Goal: Entertainment & Leisure: Consume media (video, audio)

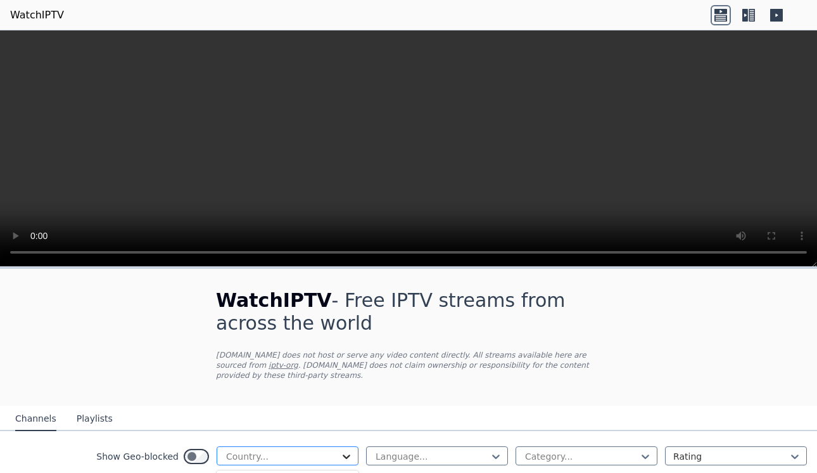
click at [340, 455] on icon at bounding box center [346, 456] width 13 height 13
click at [343, 457] on icon at bounding box center [347, 456] width 8 height 4
type input "*****"
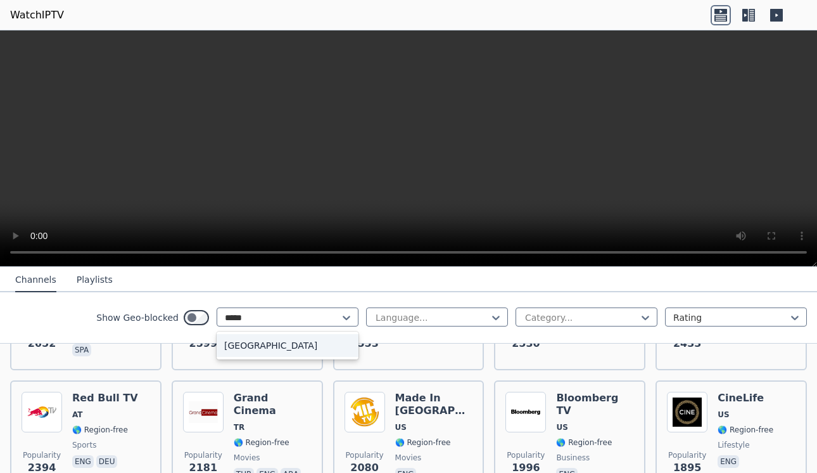
scroll to position [493, 0]
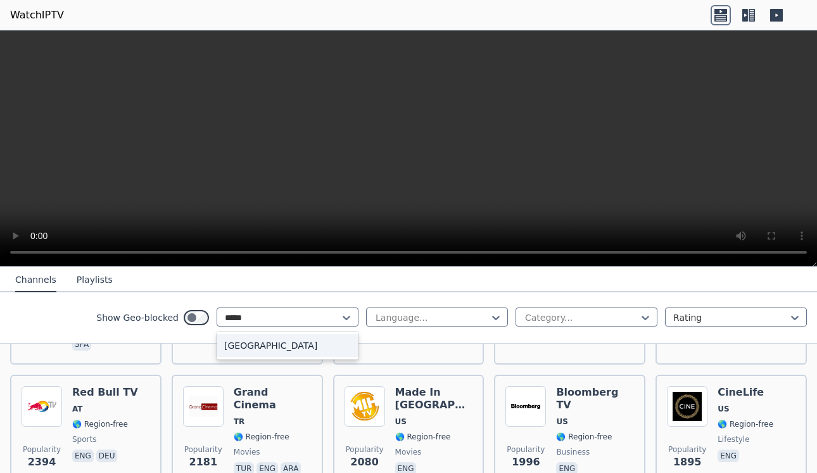
click at [253, 343] on div "[GEOGRAPHIC_DATA]" at bounding box center [288, 345] width 142 height 23
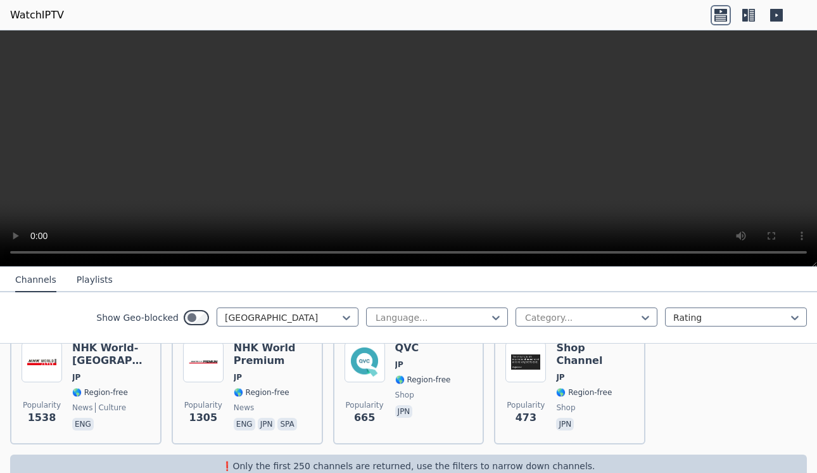
scroll to position [187, 0]
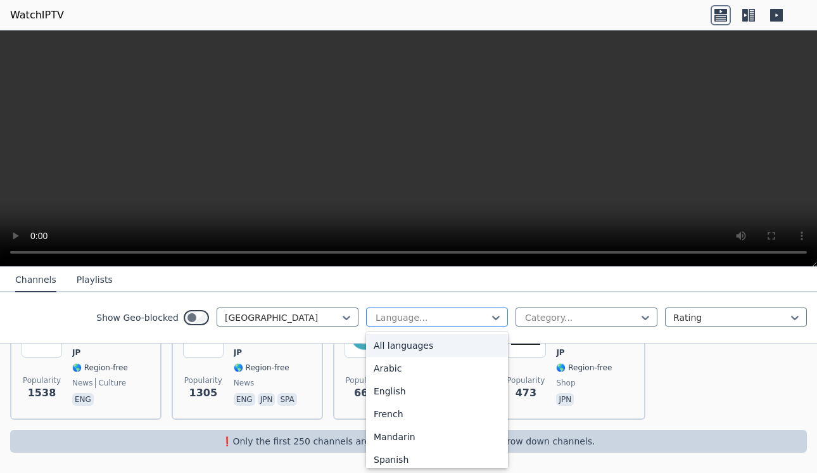
click at [471, 321] on div at bounding box center [431, 317] width 115 height 13
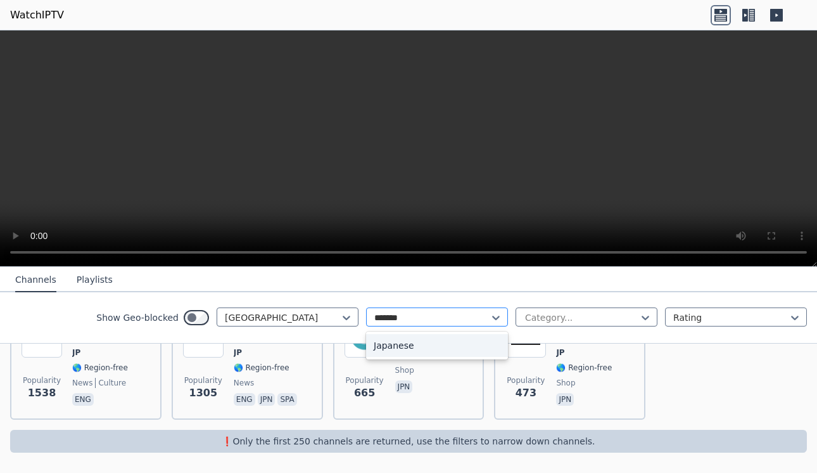
type input "********"
click at [443, 347] on div "Japanese" at bounding box center [437, 345] width 142 height 23
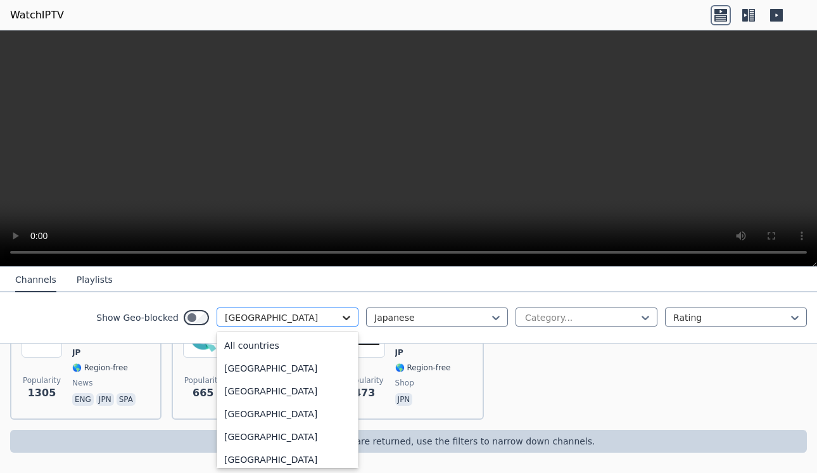
click at [340, 314] on icon at bounding box center [346, 317] width 13 height 13
click at [270, 350] on div "All countries" at bounding box center [288, 345] width 142 height 23
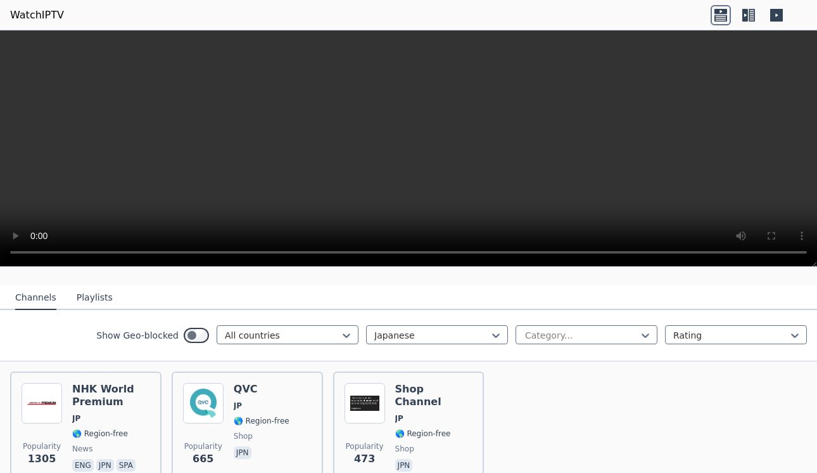
scroll to position [133, 0]
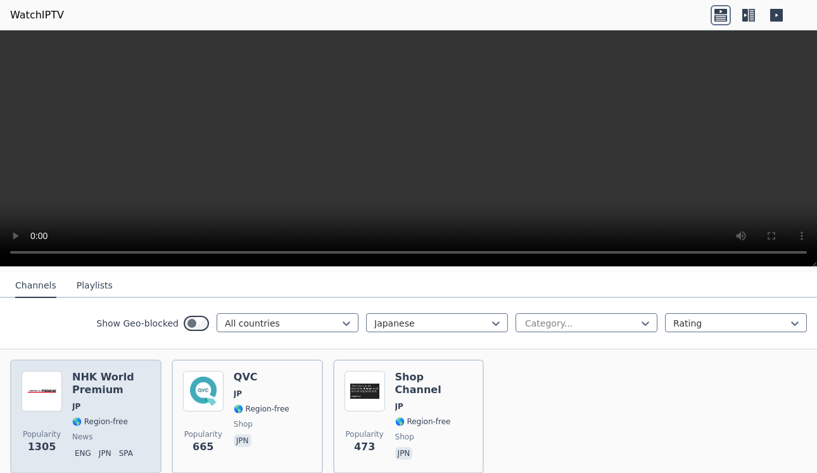
click at [89, 385] on h6 "NHK World Premium" at bounding box center [111, 383] width 78 height 25
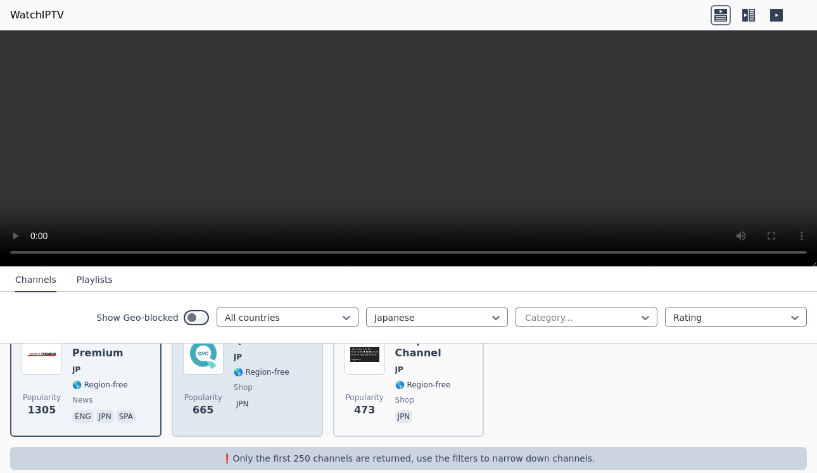
scroll to position [172, 0]
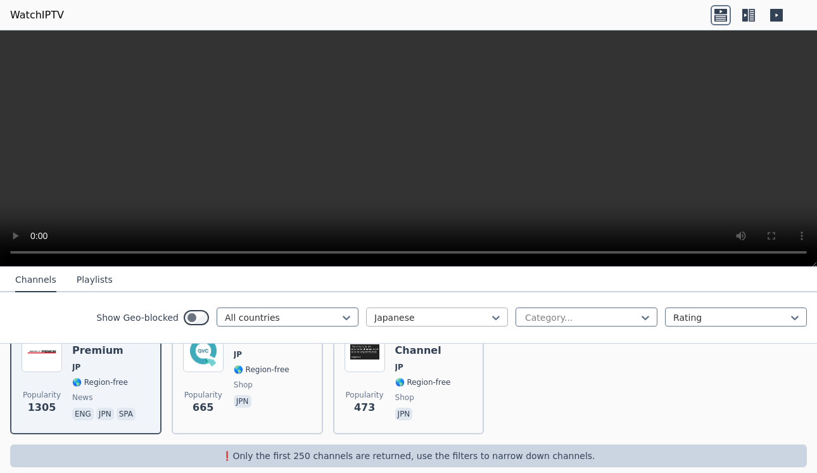
click at [452, 313] on div at bounding box center [431, 317] width 115 height 13
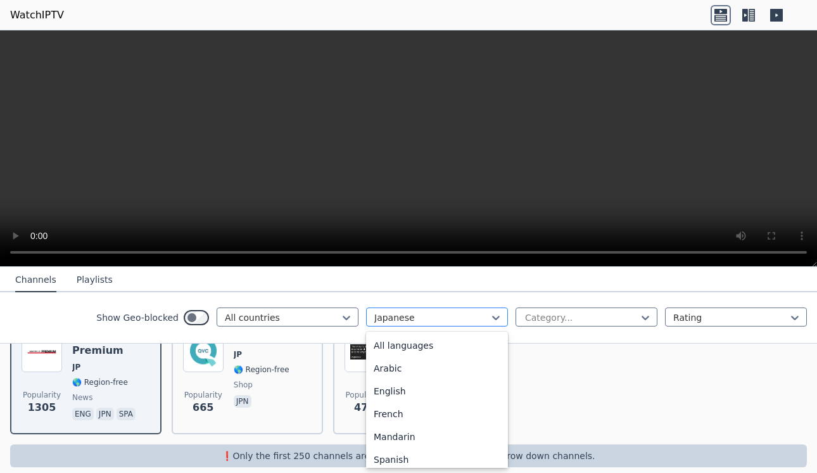
scroll to position [139, 0]
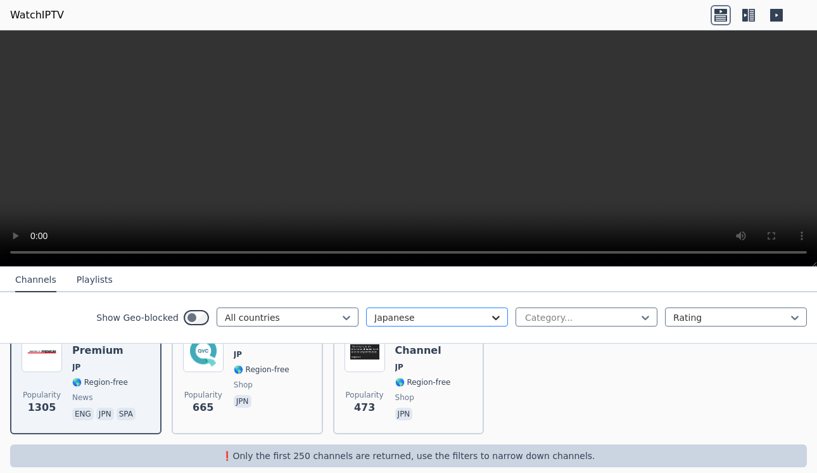
click at [492, 315] on icon at bounding box center [496, 317] width 13 height 13
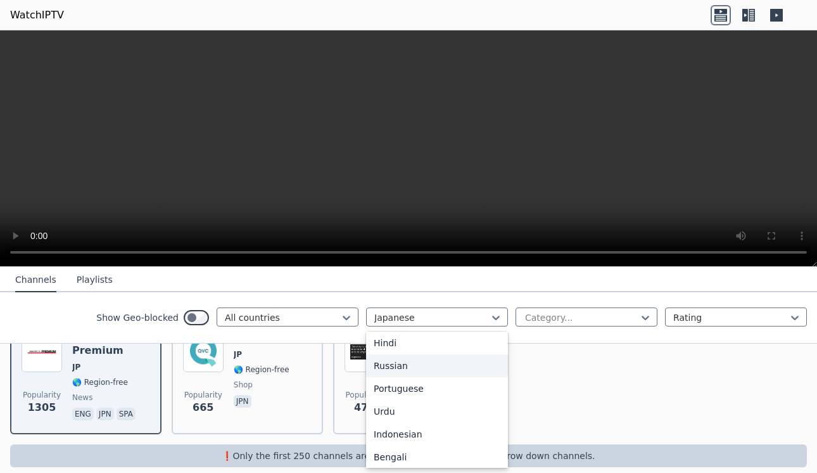
scroll to position [0, 0]
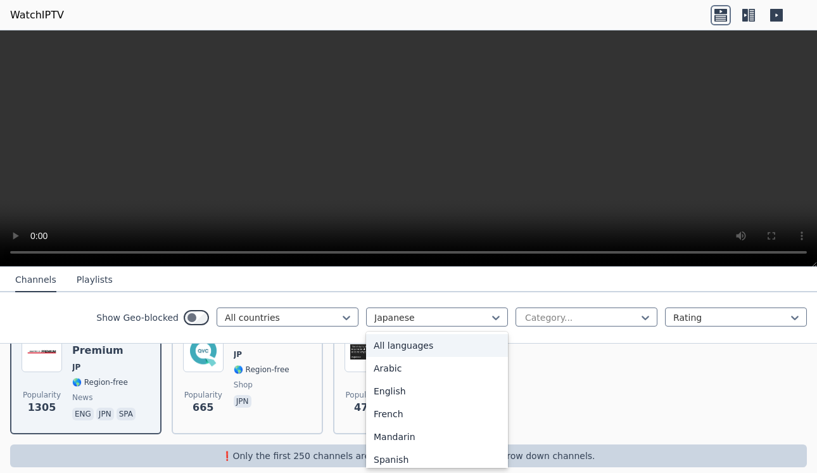
click at [404, 345] on div "All languages" at bounding box center [437, 345] width 142 height 23
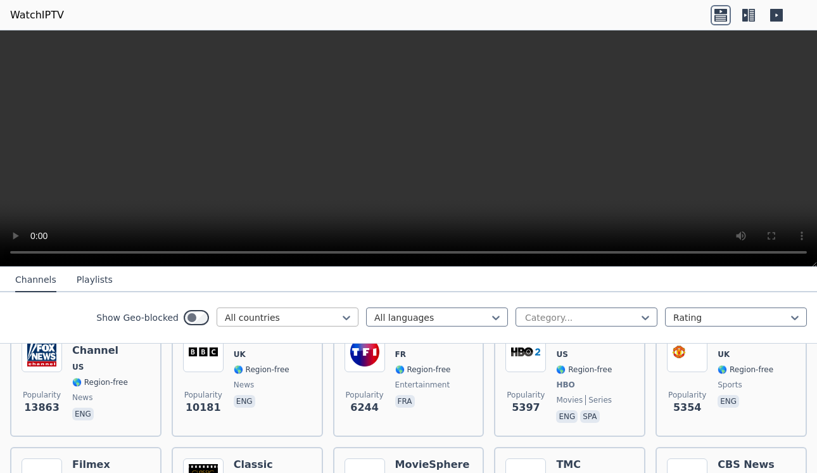
click at [313, 315] on div at bounding box center [282, 317] width 115 height 13
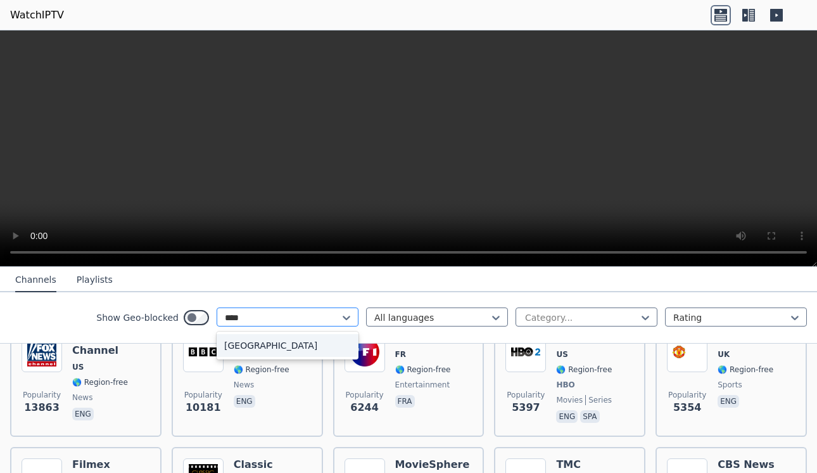
type input "*****"
click at [244, 340] on div "[GEOGRAPHIC_DATA]" at bounding box center [288, 345] width 142 height 23
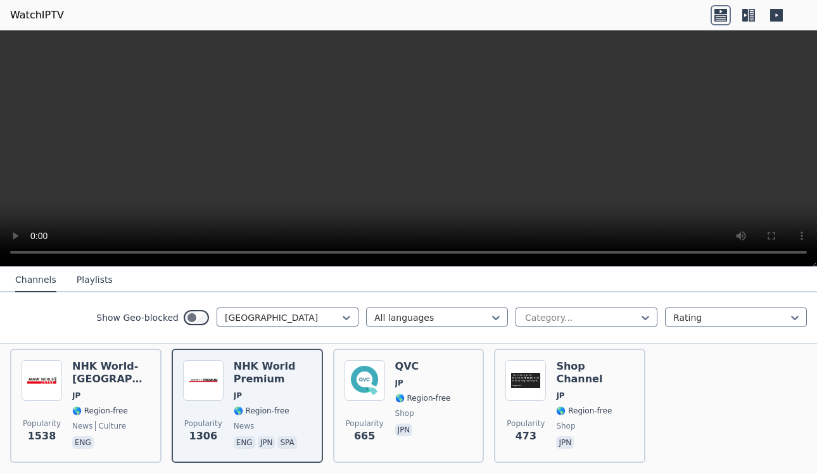
scroll to position [143, 0]
click at [778, 15] on icon at bounding box center [776, 15] width 13 height 13
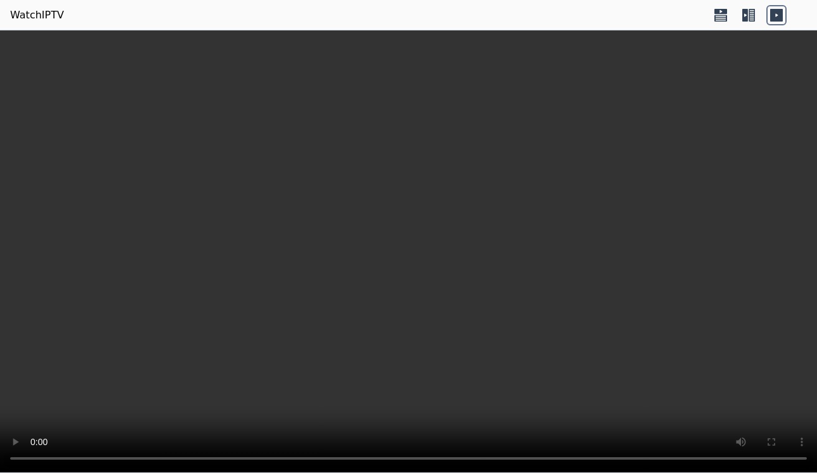
click at [746, 15] on icon at bounding box center [749, 15] width 20 height 20
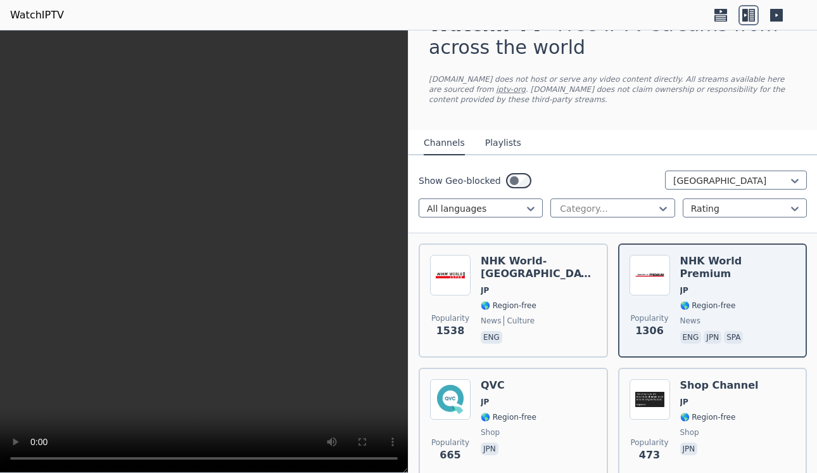
scroll to position [32, 0]
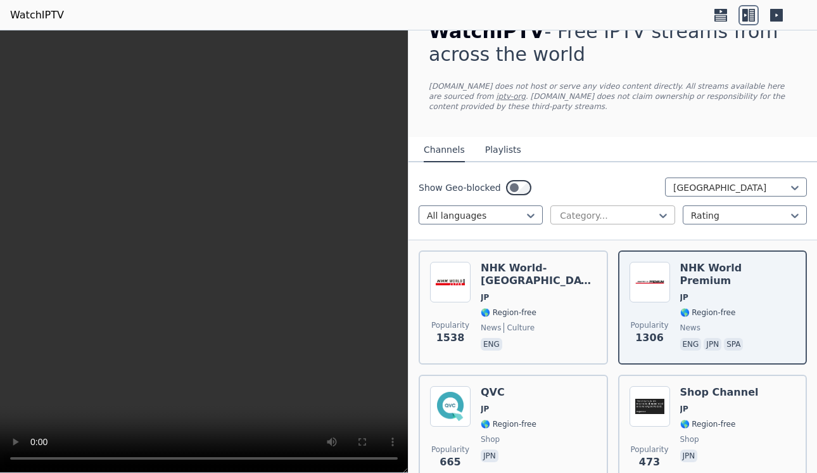
click at [640, 209] on div at bounding box center [608, 215] width 98 height 13
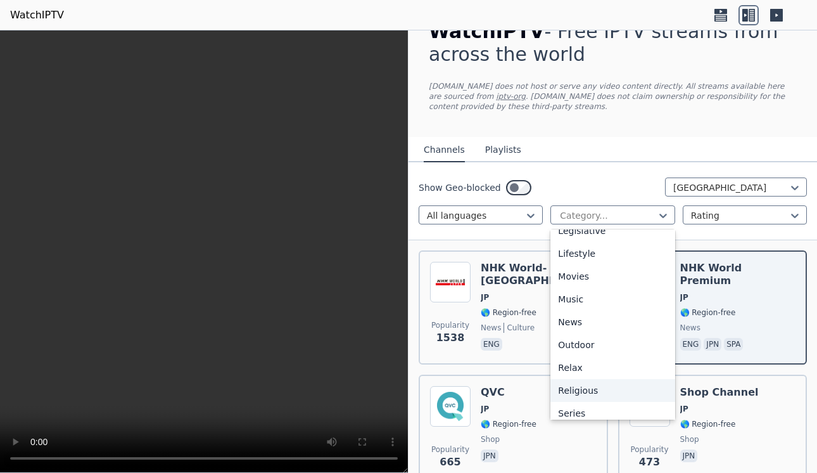
scroll to position [303, 0]
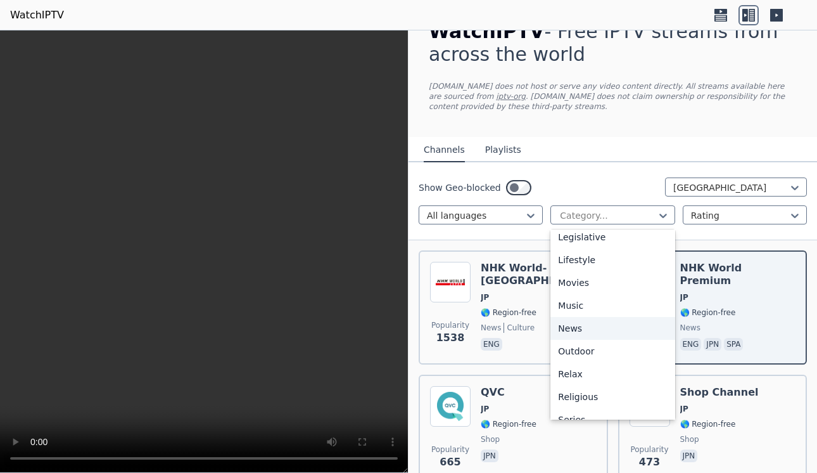
click at [579, 326] on div "News" at bounding box center [612, 328] width 124 height 23
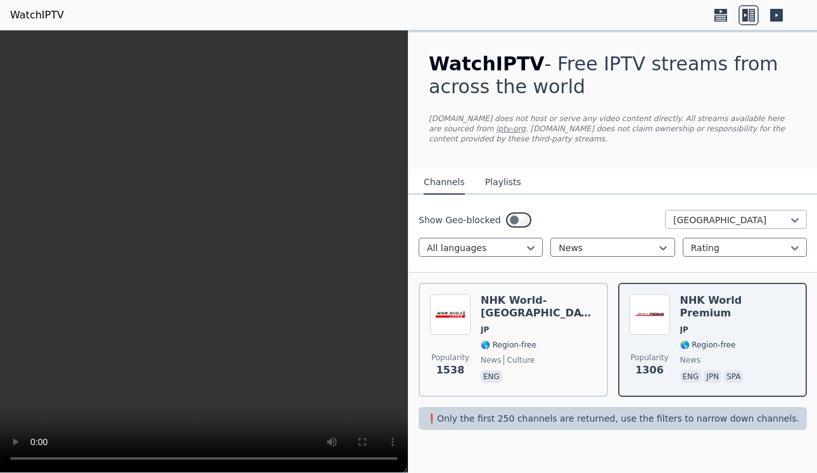
click at [773, 220] on div at bounding box center [730, 219] width 115 height 13
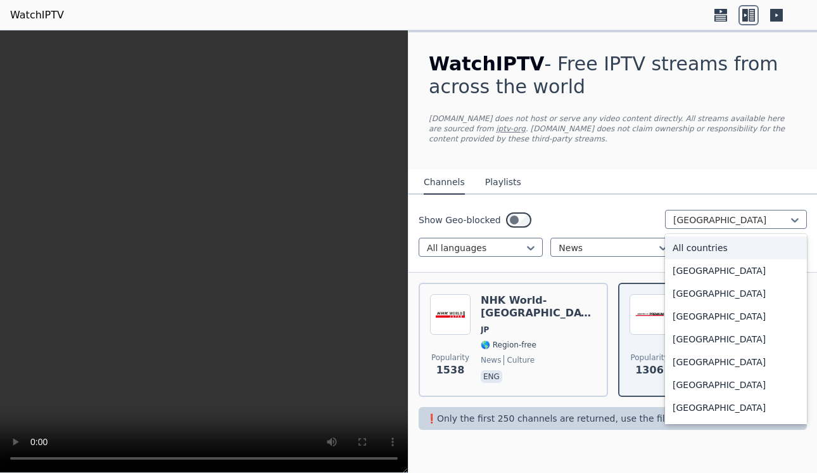
click at [723, 249] on div "All countries" at bounding box center [736, 247] width 142 height 23
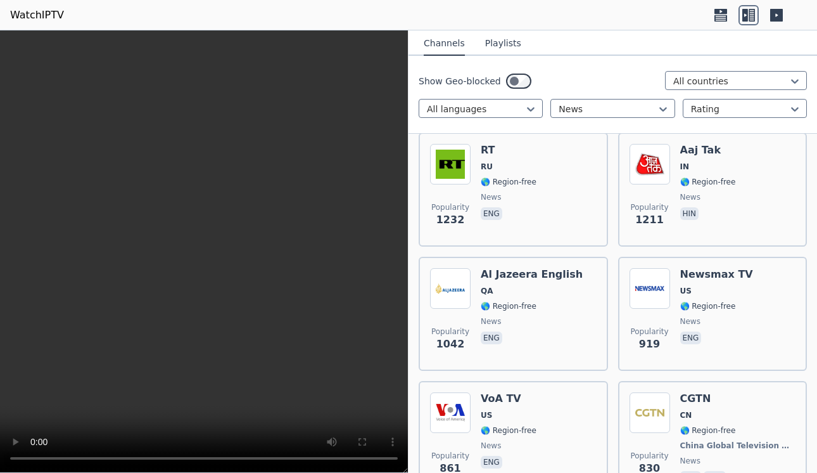
scroll to position [779, 0]
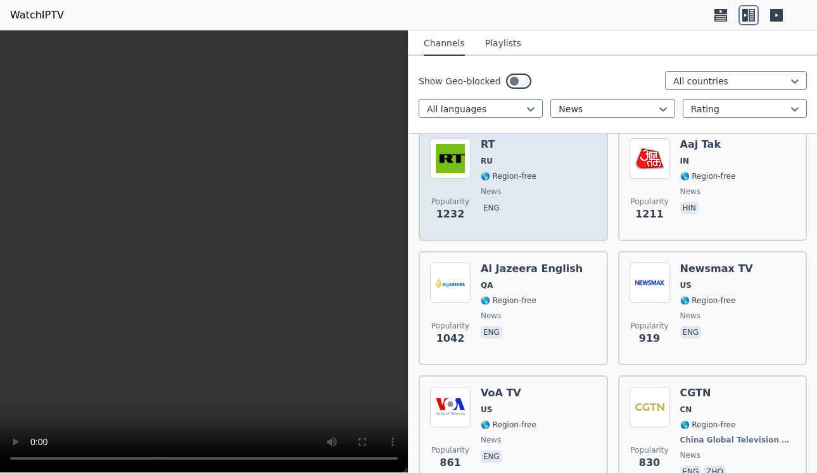
click at [488, 144] on h6 "RT" at bounding box center [509, 144] width 56 height 13
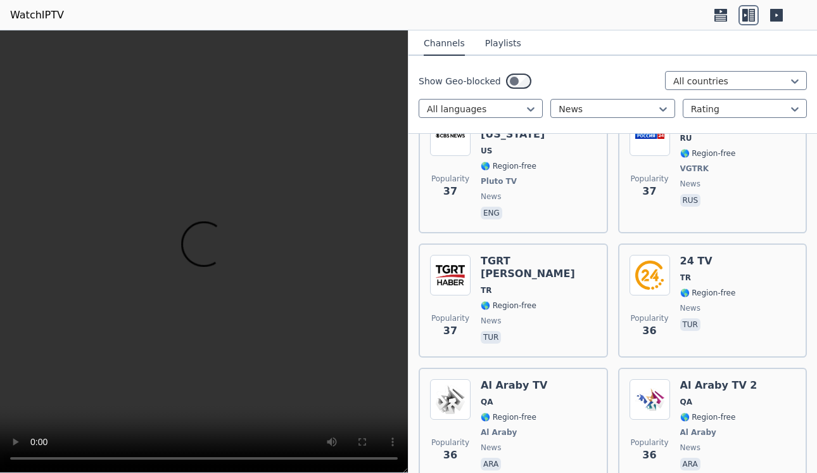
scroll to position [14766, 0]
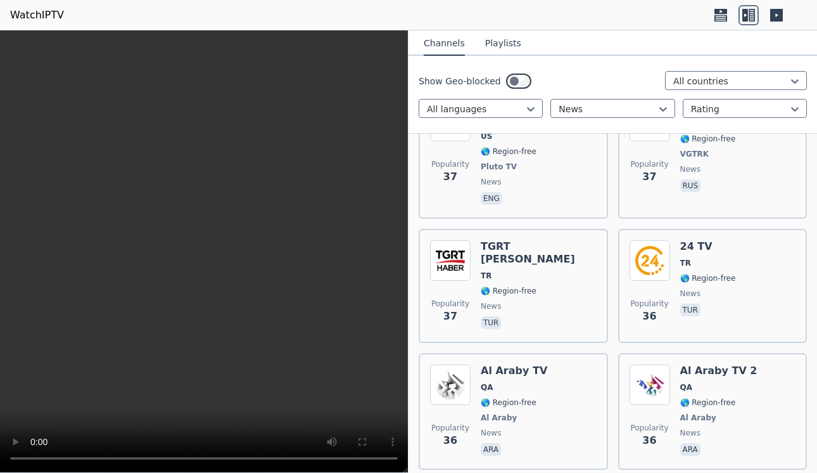
click at [496, 40] on button "Playlists" at bounding box center [503, 44] width 36 height 24
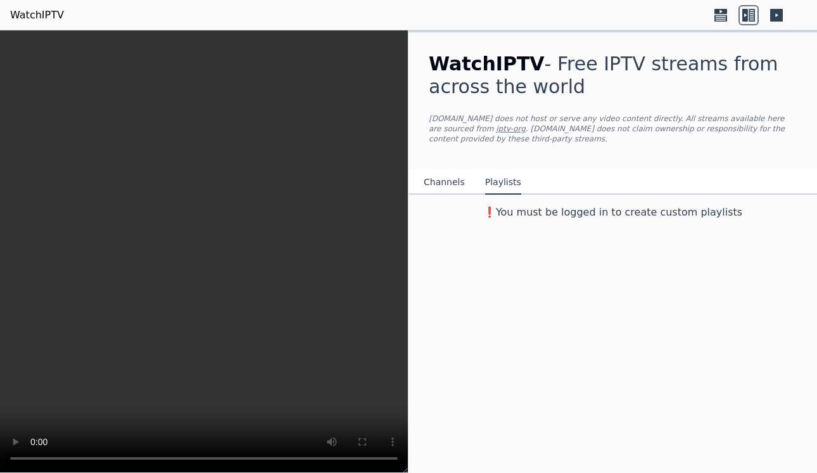
click at [433, 181] on button "Channels" at bounding box center [444, 182] width 41 height 24
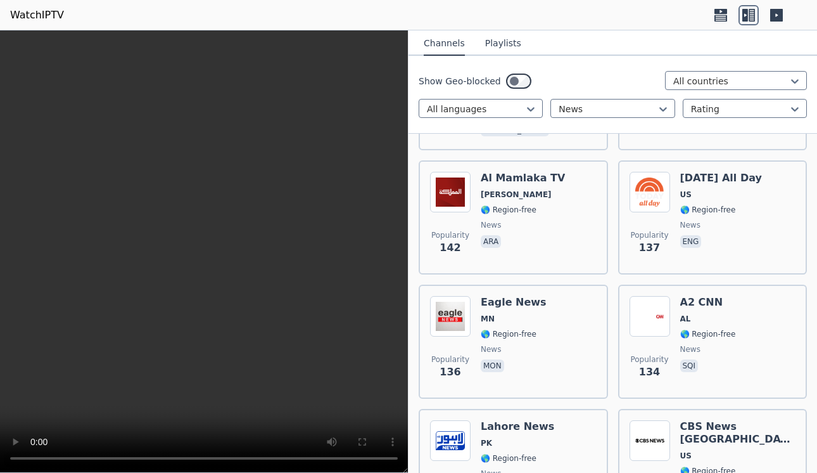
scroll to position [2557, 0]
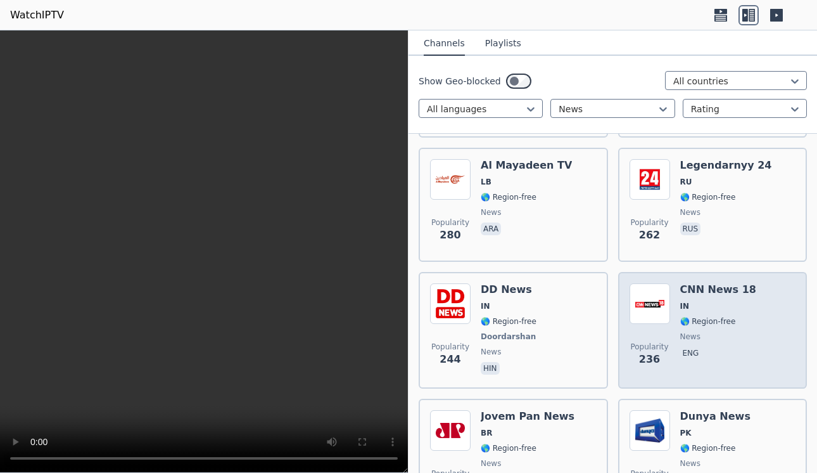
click at [646, 283] on img at bounding box center [650, 303] width 41 height 41
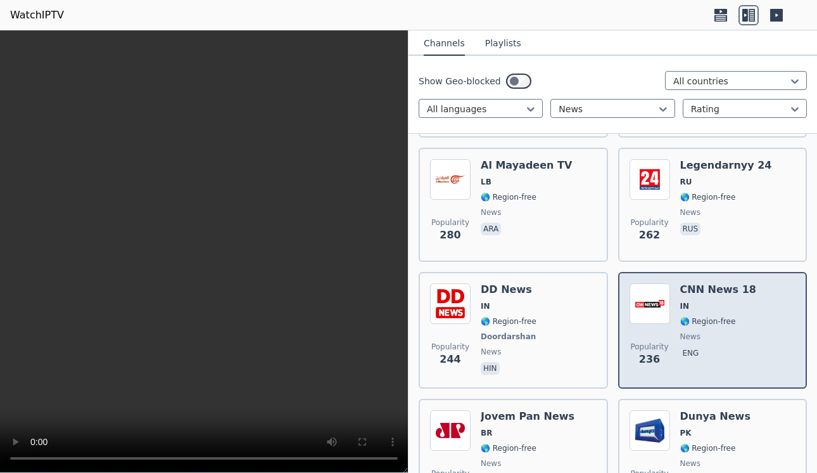
click at [646, 283] on img at bounding box center [650, 303] width 41 height 41
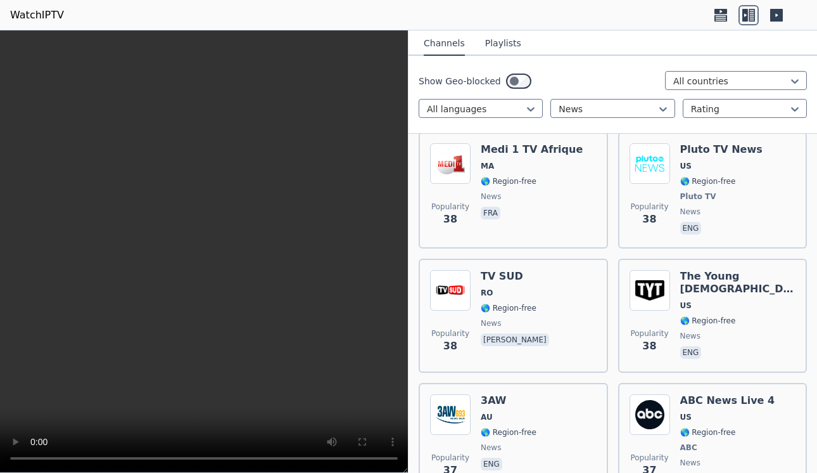
scroll to position [15513, 0]
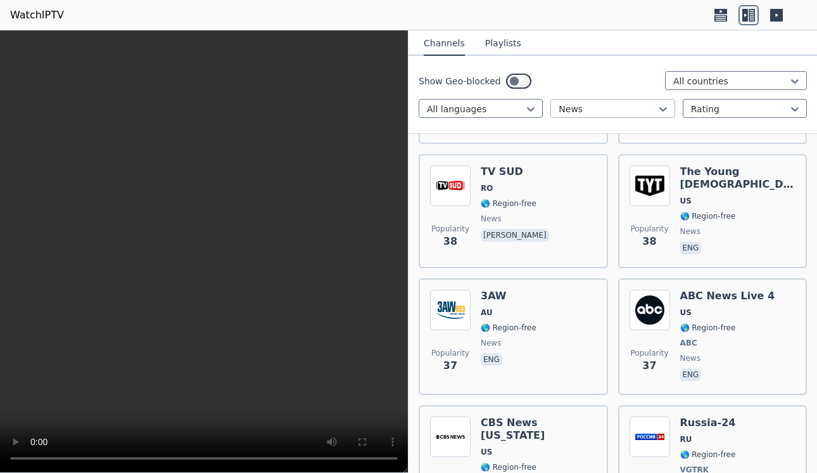
scroll to position [14259, 0]
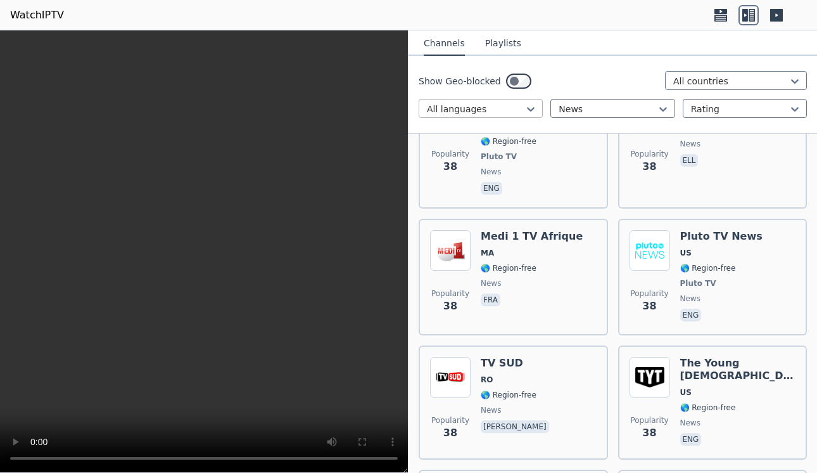
click at [506, 110] on div at bounding box center [476, 109] width 98 height 13
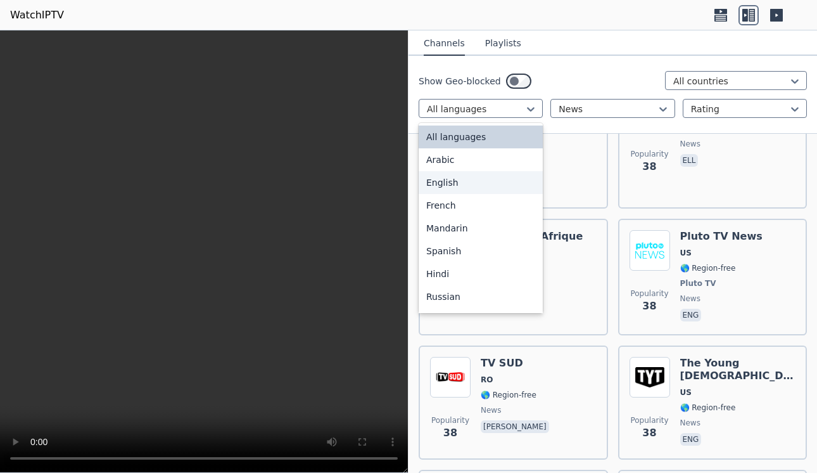
click at [479, 179] on div "English" at bounding box center [481, 182] width 124 height 23
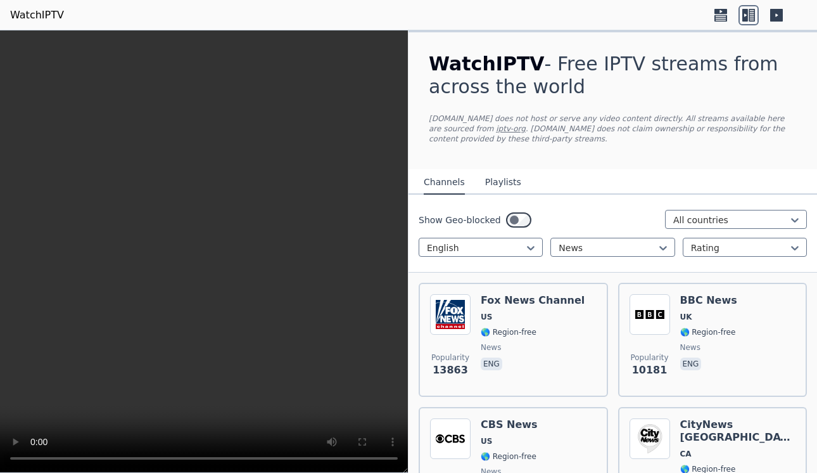
scroll to position [1683, 0]
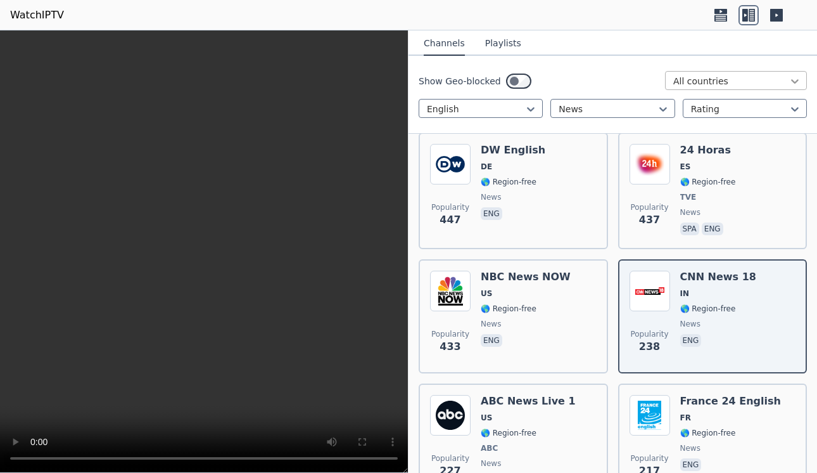
click at [791, 80] on icon at bounding box center [795, 81] width 8 height 4
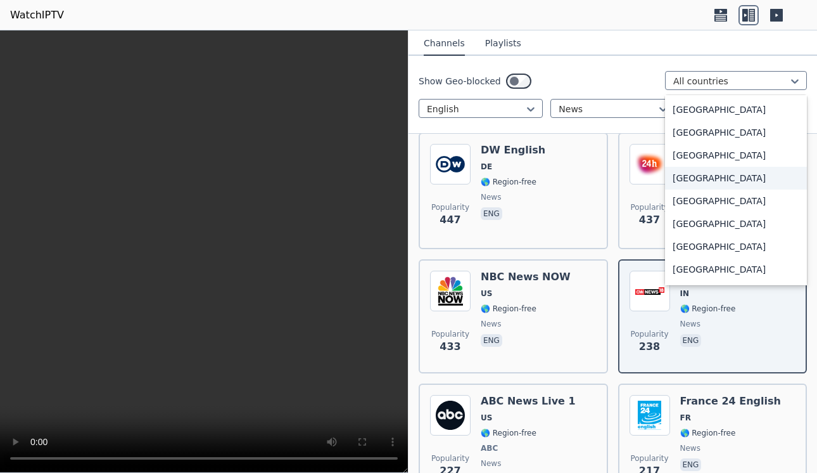
scroll to position [4453, 0]
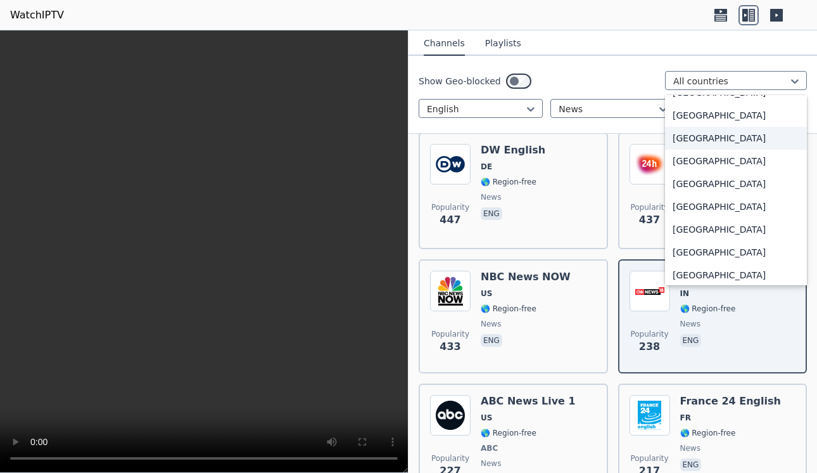
click at [701, 134] on div "[GEOGRAPHIC_DATA]" at bounding box center [736, 138] width 142 height 23
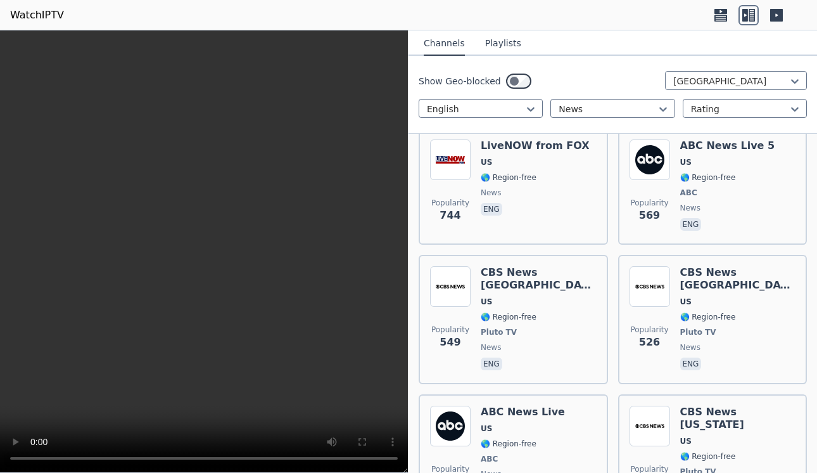
scroll to position [535, 0]
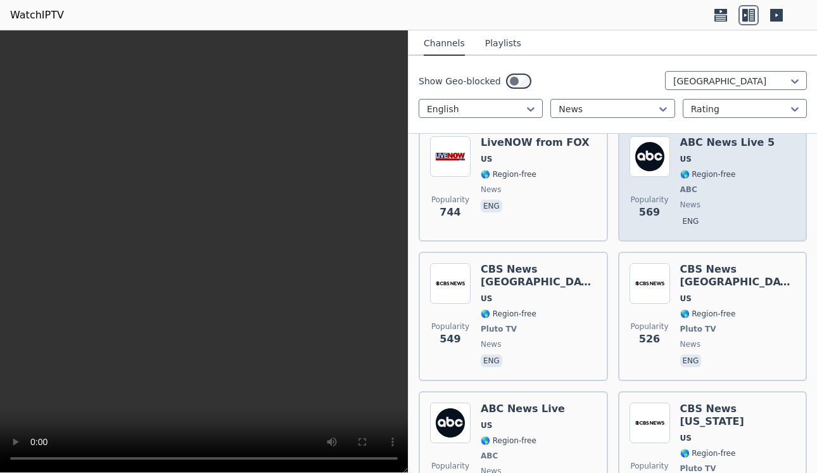
click at [696, 161] on span "US" at bounding box center [727, 159] width 95 height 10
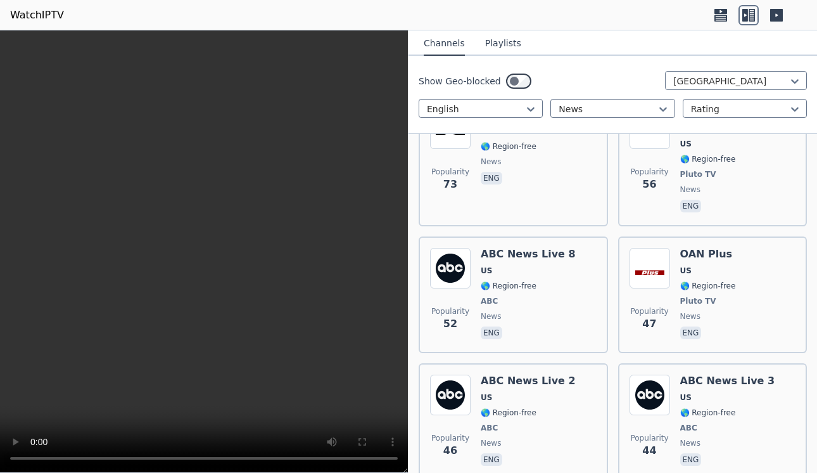
scroll to position [2019, 0]
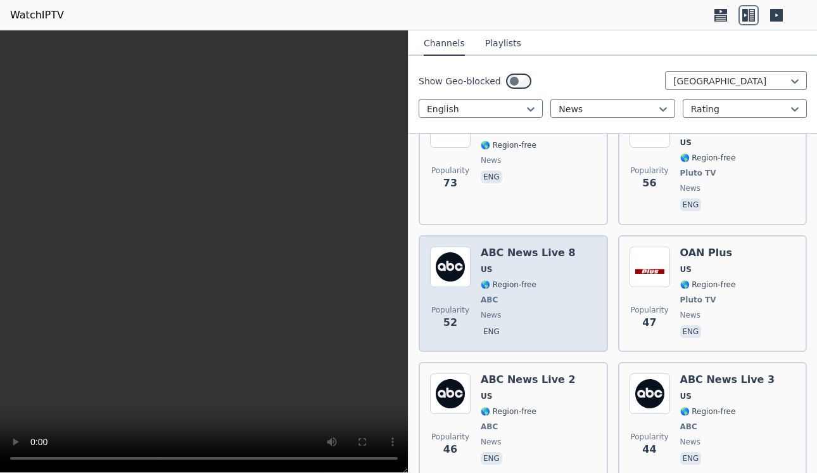
click at [522, 246] on div "ABC News Live 8 US 🌎 Region-free ABC news eng" at bounding box center [528, 293] width 95 height 94
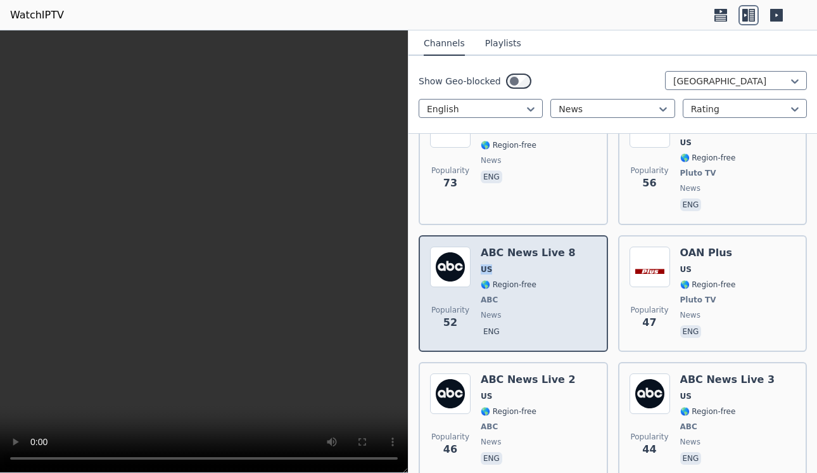
click at [522, 246] on div "ABC News Live 8 US 🌎 Region-free ABC news eng" at bounding box center [528, 293] width 95 height 94
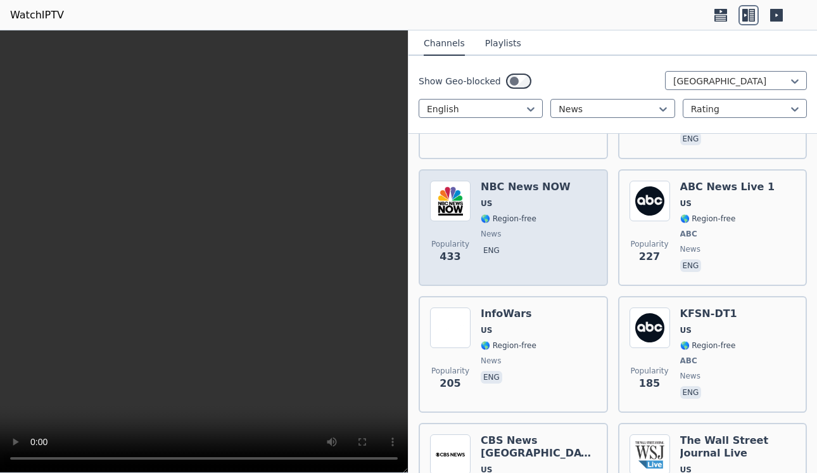
scroll to position [898, 0]
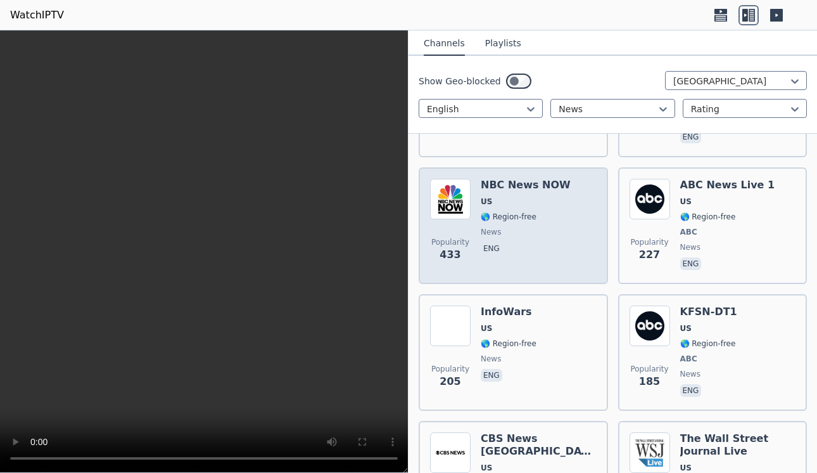
click at [495, 179] on div "NBC News NOW US 🌎 Region-free news eng" at bounding box center [526, 226] width 90 height 94
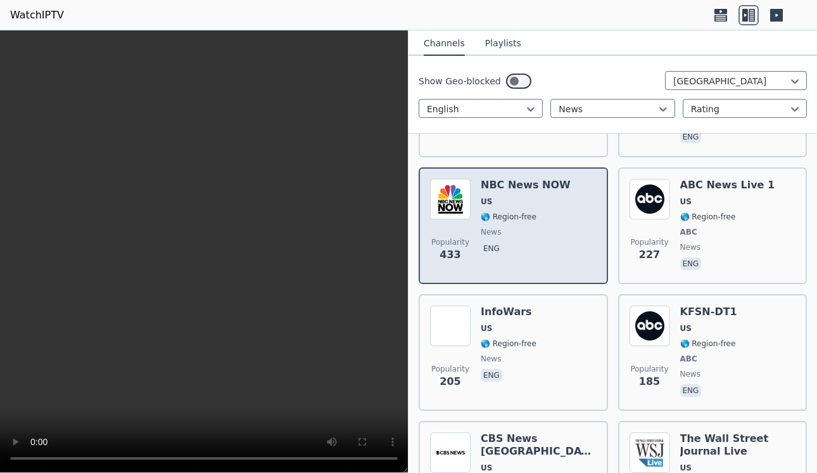
click at [526, 182] on div "NBC News NOW US 🌎 Region-free news eng" at bounding box center [526, 226] width 90 height 94
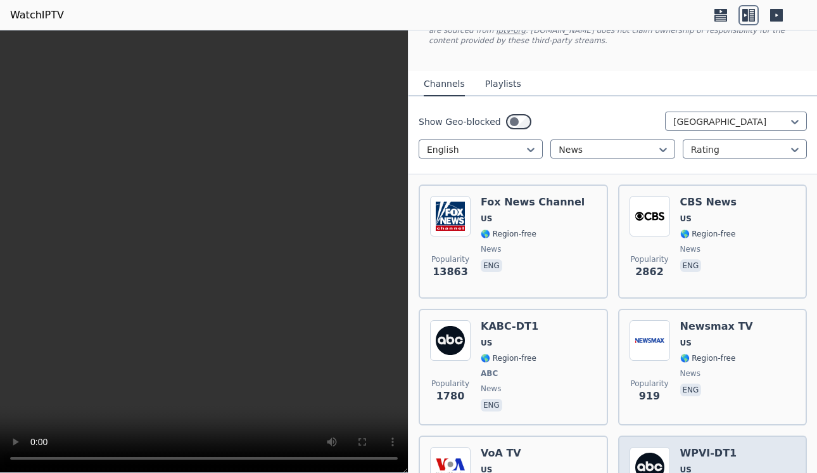
scroll to position [54, 0]
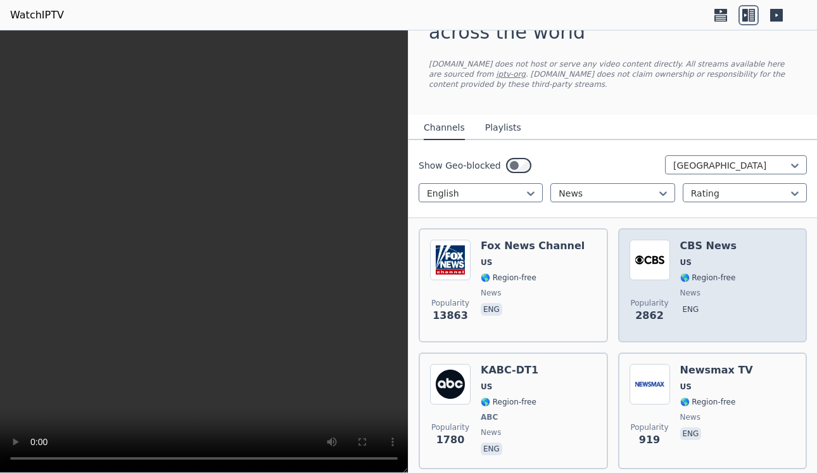
click at [702, 260] on span "US" at bounding box center [708, 262] width 57 height 10
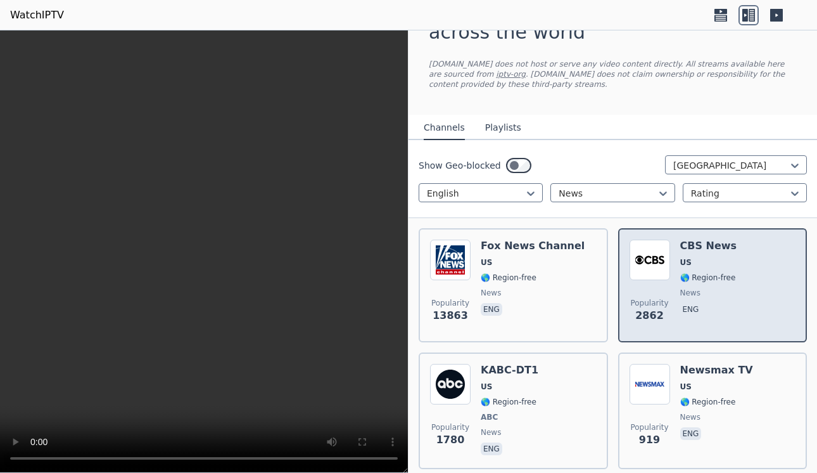
click at [702, 260] on span "US" at bounding box center [708, 262] width 57 height 10
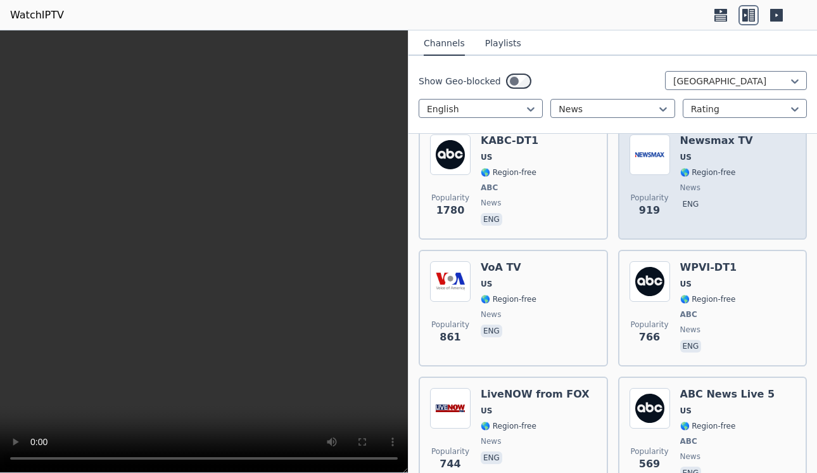
scroll to position [288, 0]
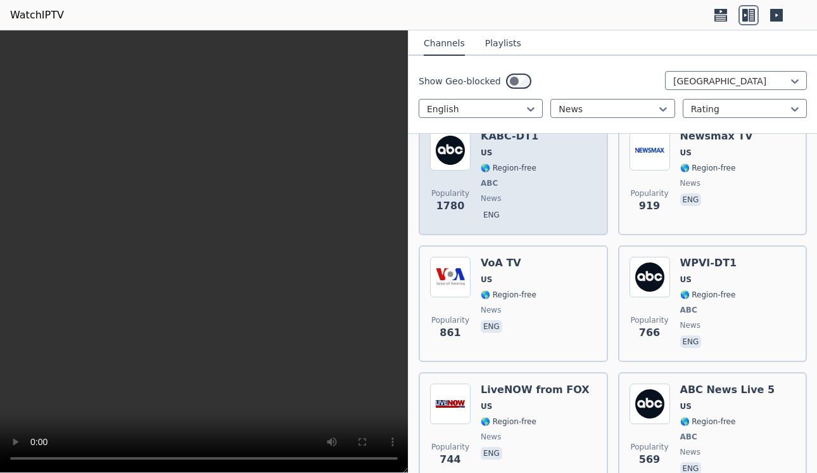
click at [536, 180] on div "Popularity 1780 KABC-DT1 US 🌎 Region-free ABC news eng" at bounding box center [513, 177] width 167 height 94
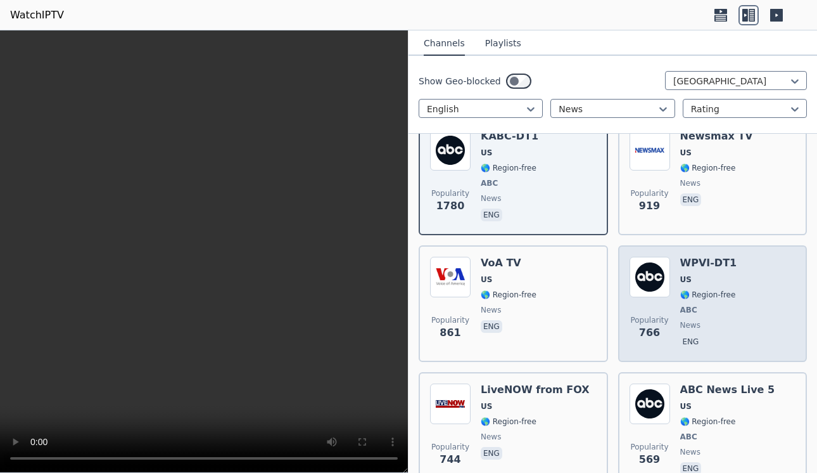
click at [760, 300] on div "Popularity 766 WPVI-DT1 US 🌎 Region-free ABC news eng" at bounding box center [713, 304] width 167 height 94
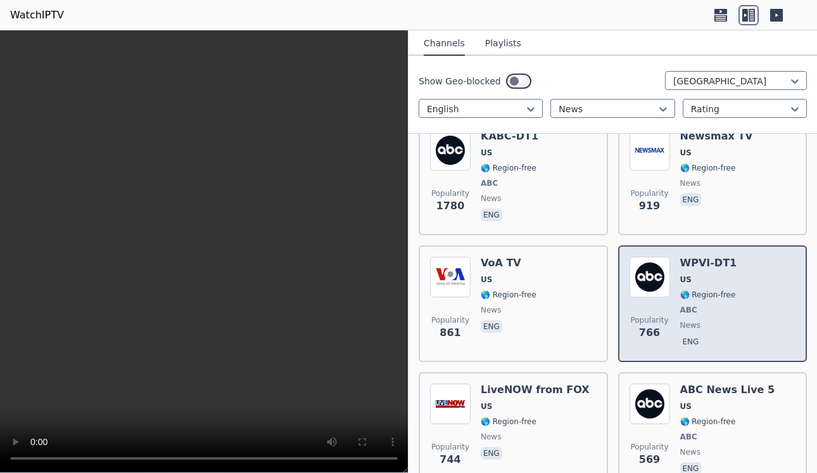
click at [760, 300] on div "Popularity 766 WPVI-DT1 US 🌎 Region-free ABC news eng" at bounding box center [713, 304] width 167 height 94
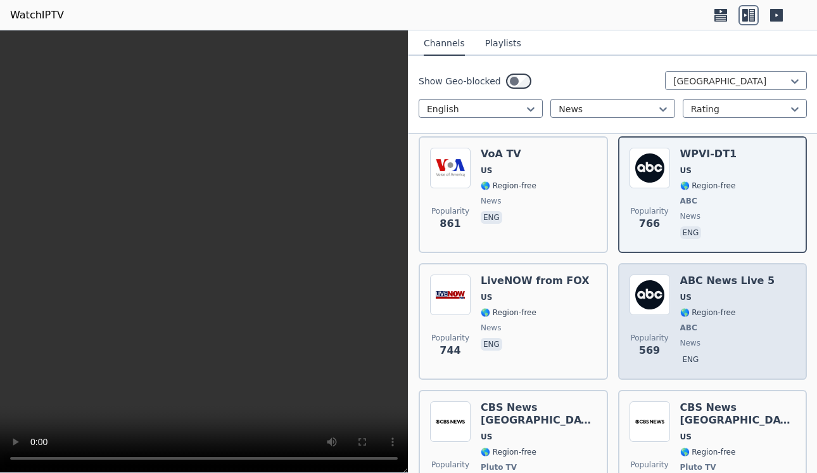
scroll to position [398, 0]
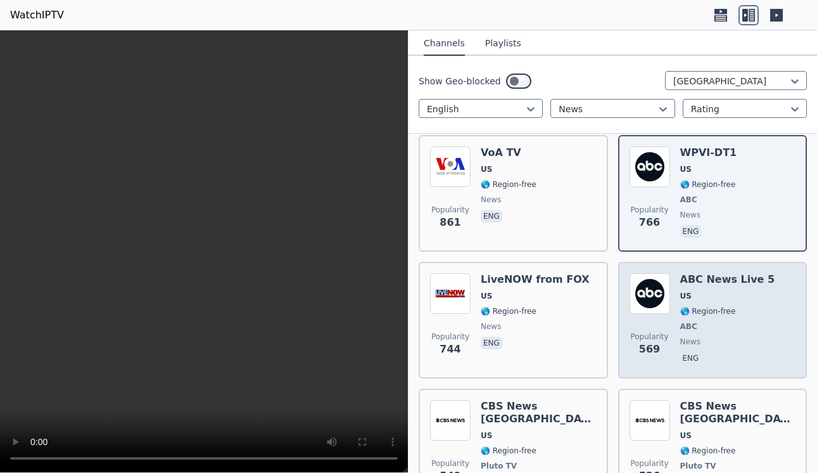
click at [748, 302] on div "ABC News Live 5 US 🌎 Region-free ABC news eng" at bounding box center [727, 320] width 95 height 94
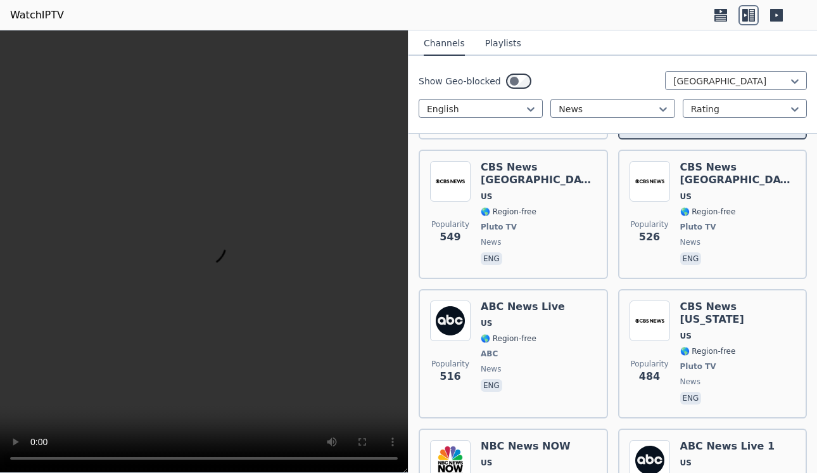
scroll to position [641, 0]
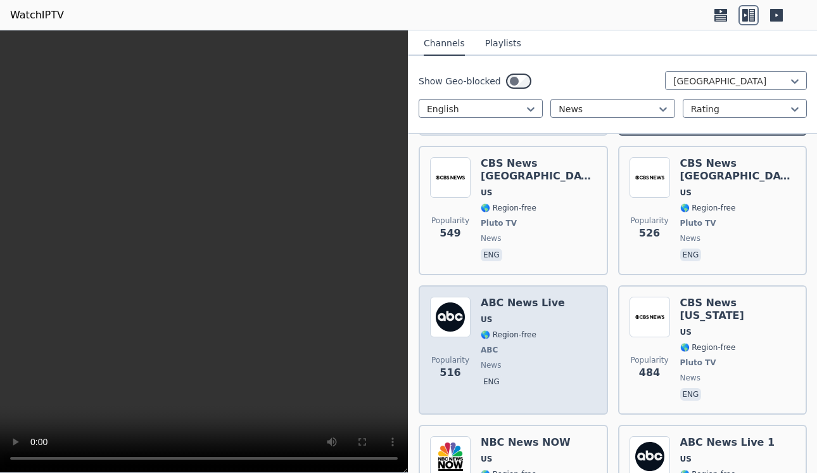
click at [551, 329] on span "🌎 Region-free" at bounding box center [523, 334] width 84 height 10
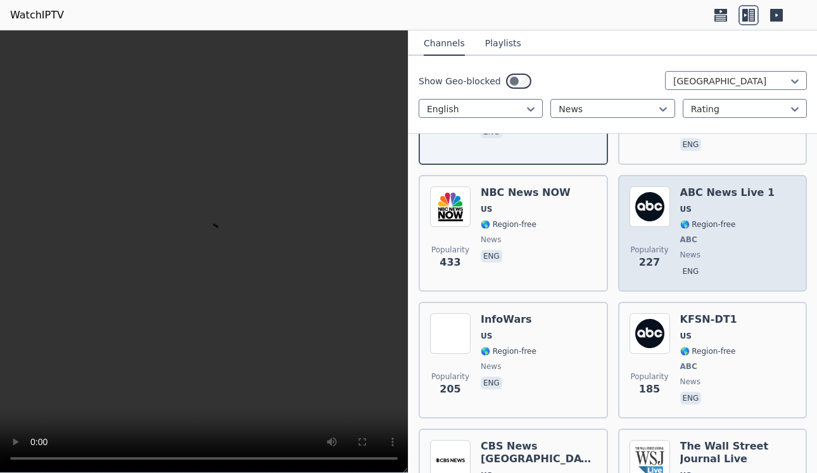
scroll to position [810, 0]
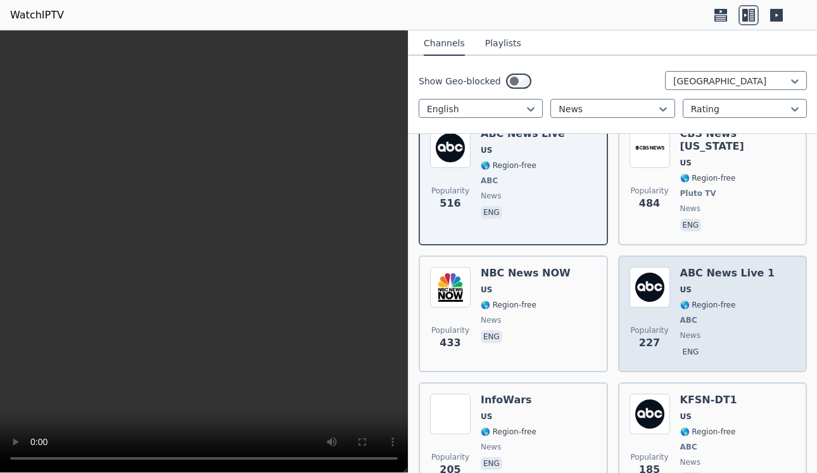
click at [743, 315] on span "ABC" at bounding box center [727, 320] width 95 height 10
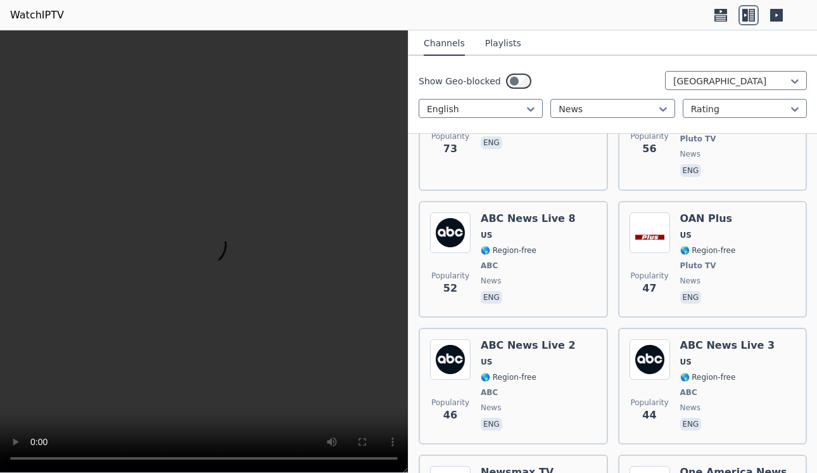
scroll to position [2055, 0]
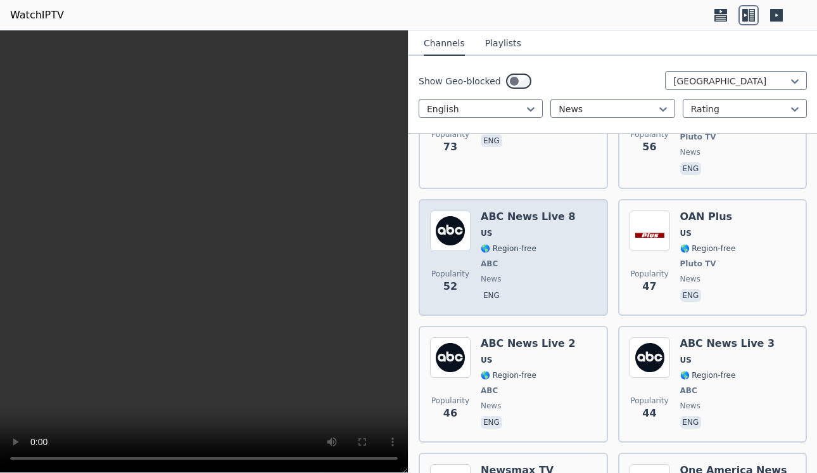
click at [550, 228] on span "US" at bounding box center [528, 233] width 95 height 10
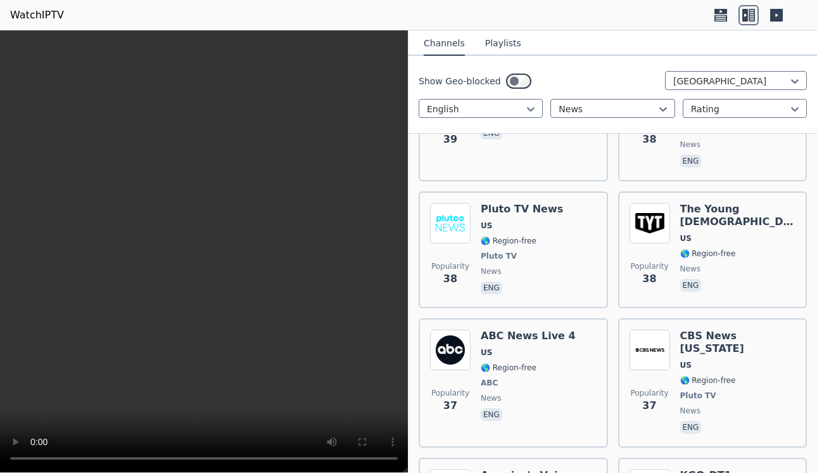
scroll to position [2713, 0]
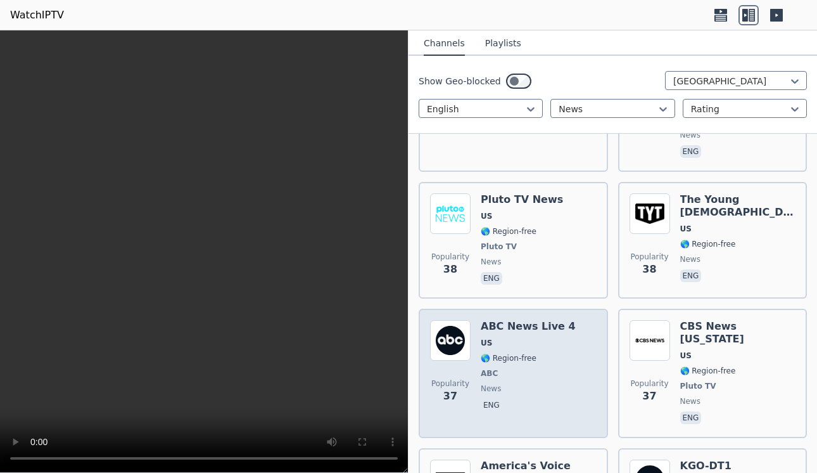
click at [564, 320] on div "Popularity 37 ABC News Live 4 US 🌎 Region-free ABC news eng" at bounding box center [513, 373] width 167 height 106
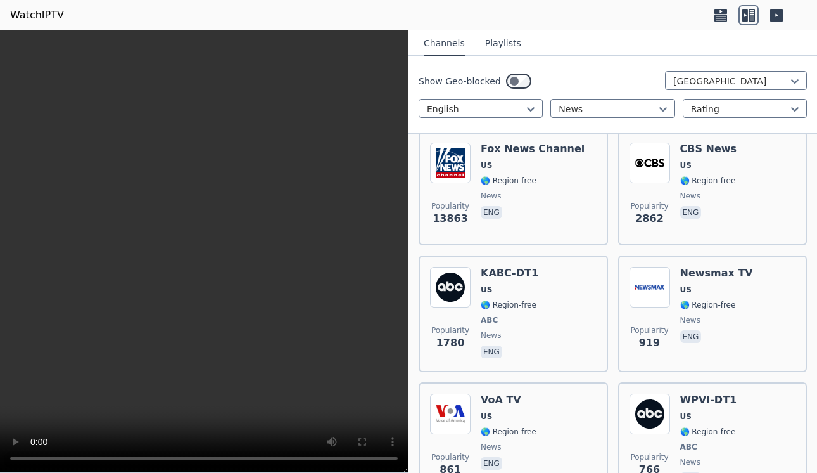
scroll to position [0, 0]
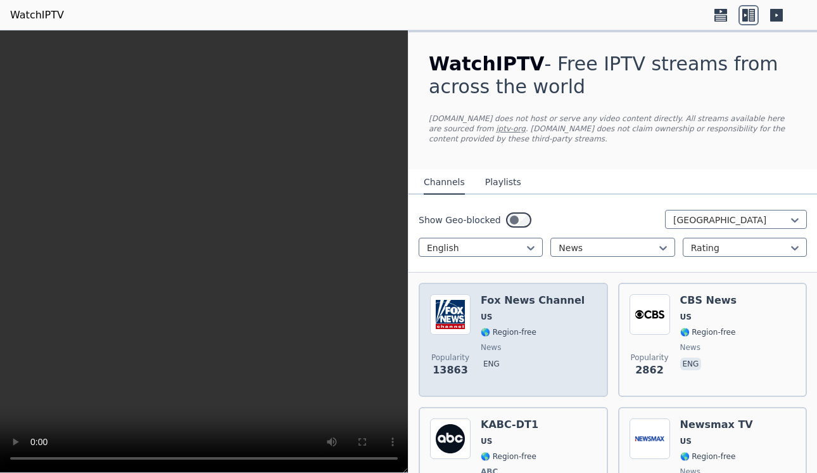
click at [499, 305] on h6 "Fox News Channel" at bounding box center [533, 300] width 104 height 13
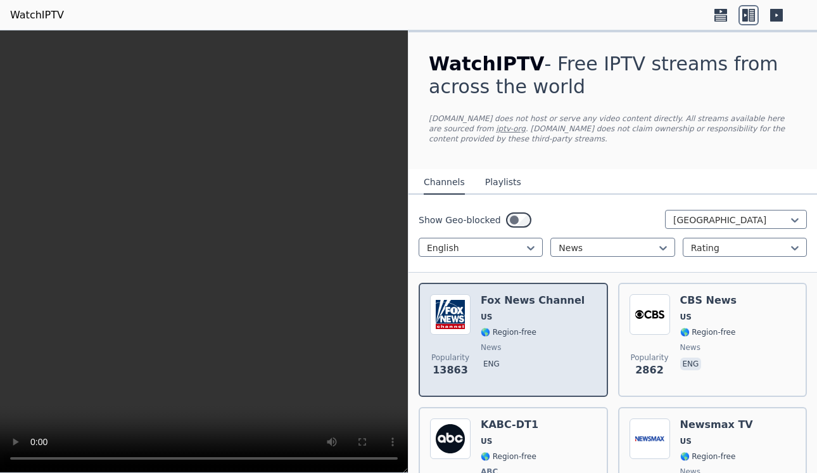
click at [495, 305] on h6 "Fox News Channel" at bounding box center [533, 300] width 104 height 13
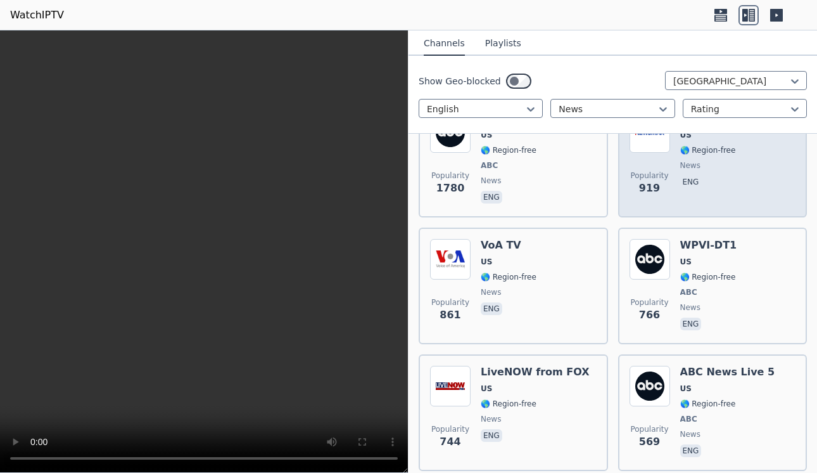
scroll to position [324, 0]
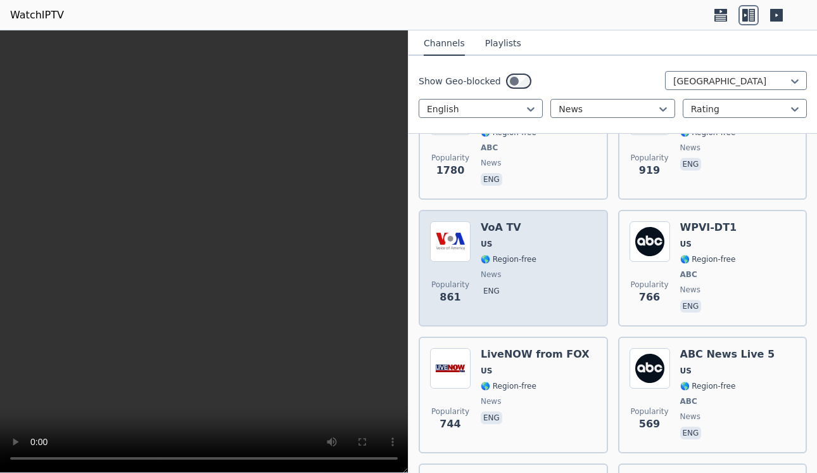
click at [558, 238] on div "Popularity 861 VoA TV US 🌎 Region-free news eng" at bounding box center [513, 268] width 167 height 94
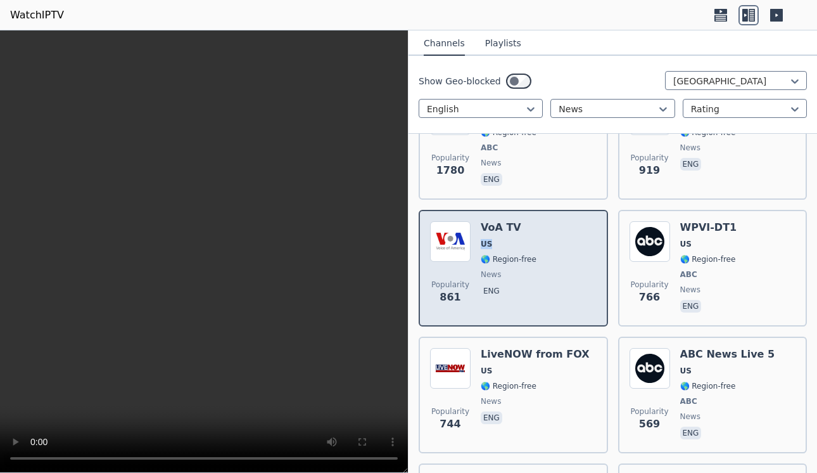
click at [558, 238] on div "Popularity 861 VoA TV US 🌎 Region-free news eng" at bounding box center [513, 268] width 167 height 94
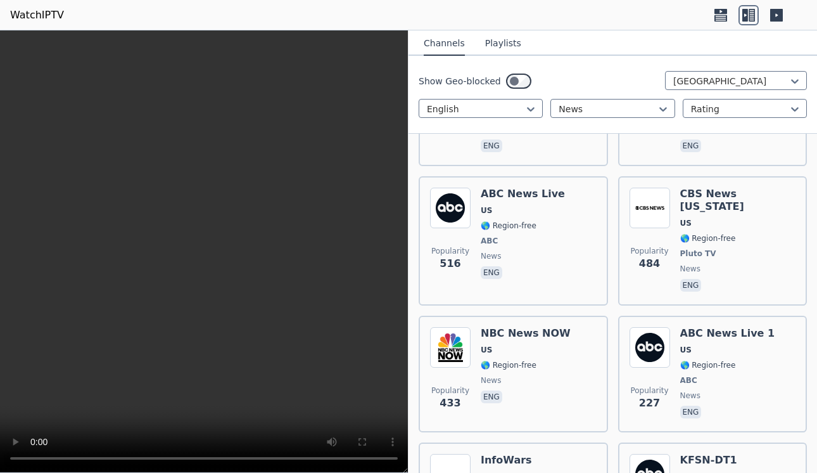
scroll to position [773, 0]
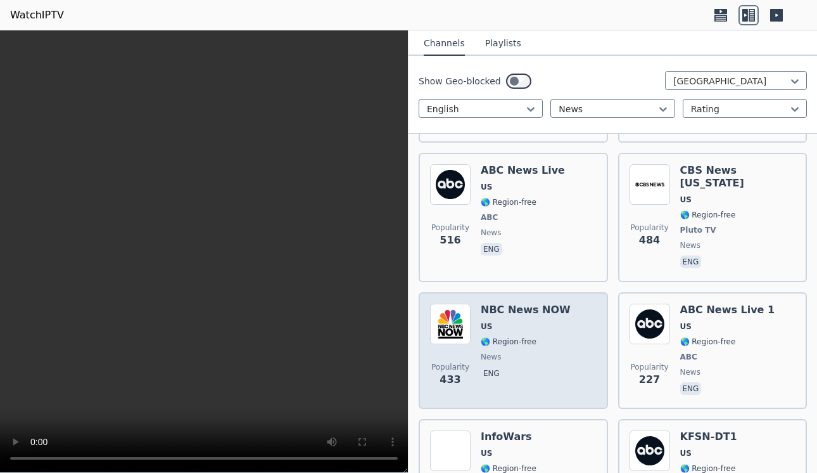
click at [489, 303] on h6 "NBC News NOW" at bounding box center [526, 309] width 90 height 13
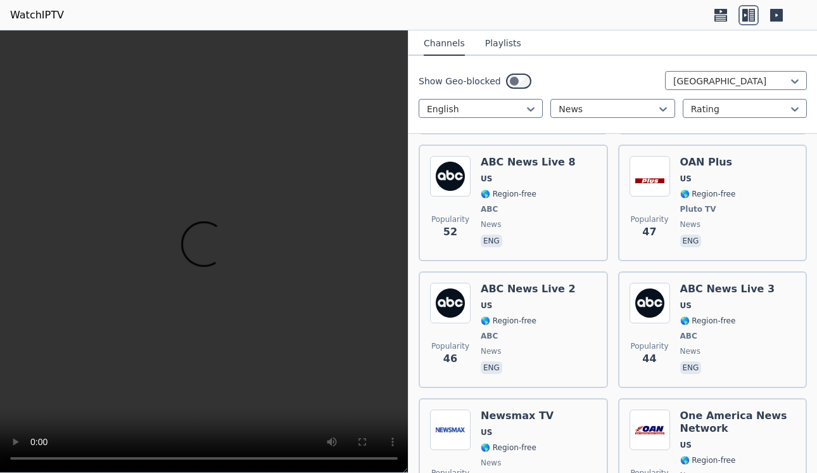
scroll to position [2116, 0]
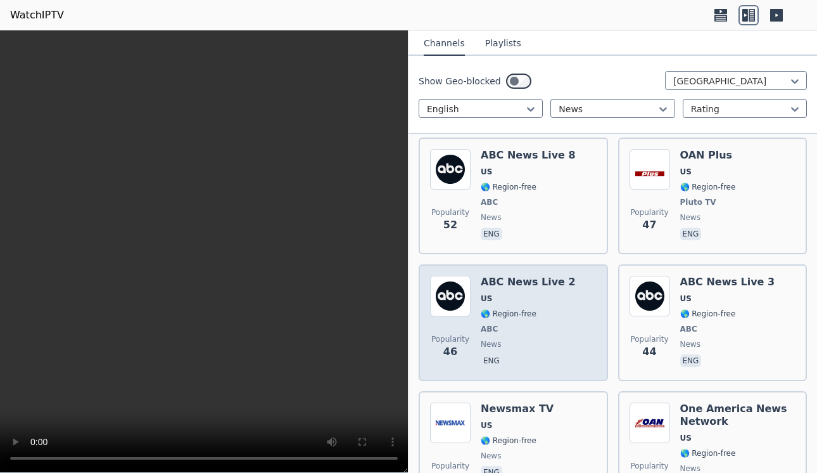
click at [502, 276] on h6 "ABC News Live 2" at bounding box center [528, 282] width 95 height 13
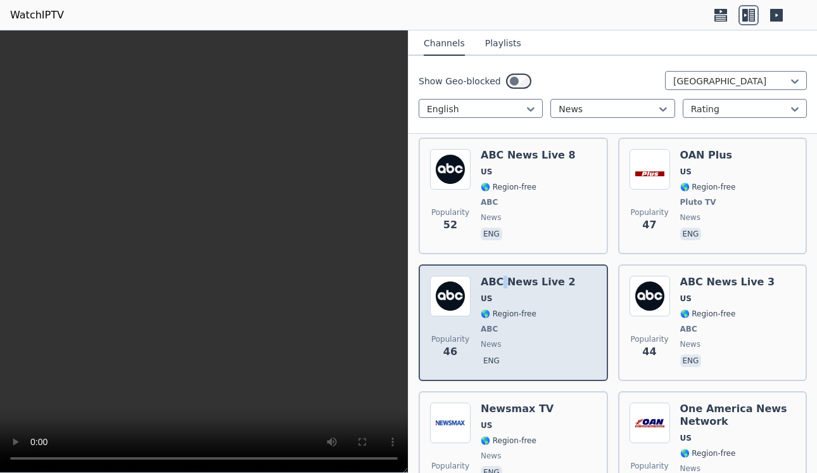
click at [502, 276] on h6 "ABC News Live 2" at bounding box center [528, 282] width 95 height 13
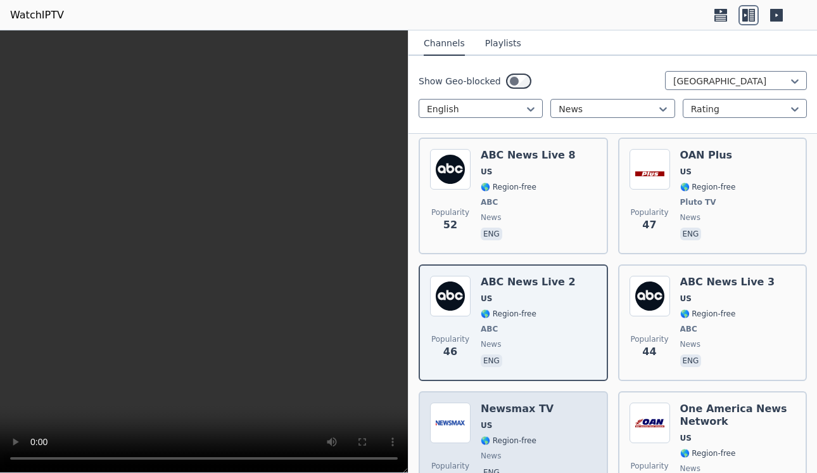
click at [510, 402] on h6 "Newsmax TV" at bounding box center [517, 408] width 73 height 13
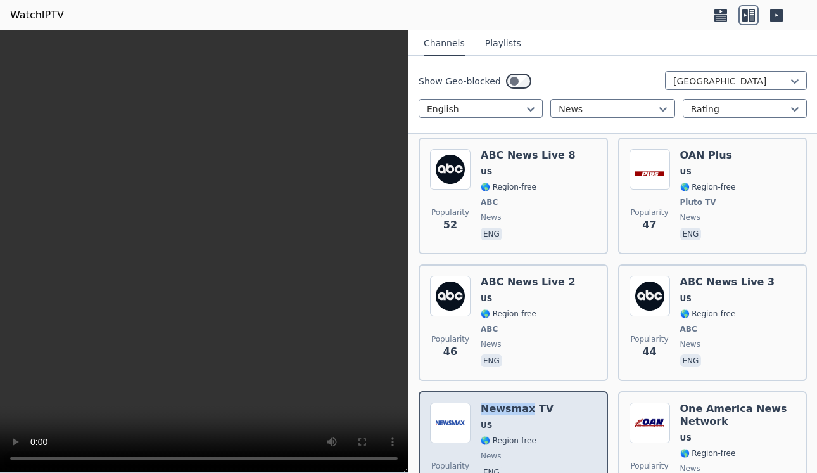
click at [510, 402] on h6 "Newsmax TV" at bounding box center [517, 408] width 73 height 13
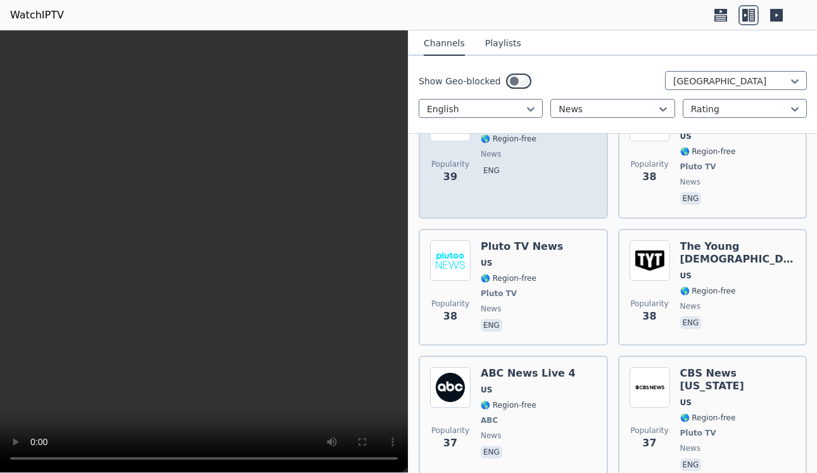
scroll to position [2667, 0]
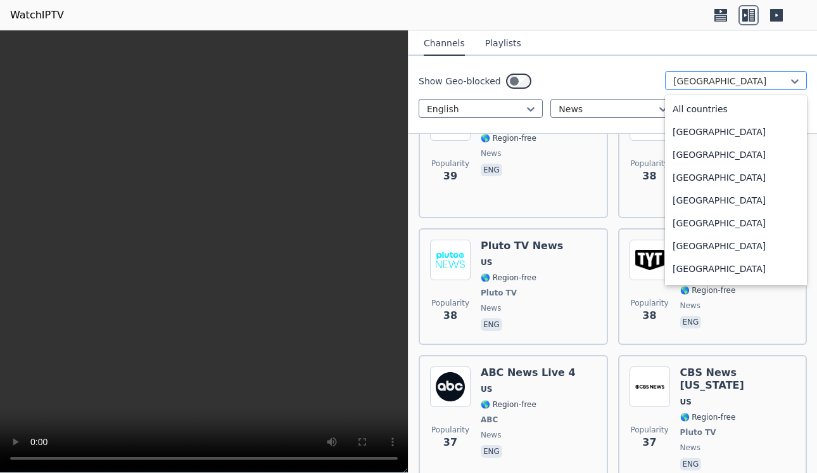
click at [758, 79] on div at bounding box center [730, 81] width 115 height 13
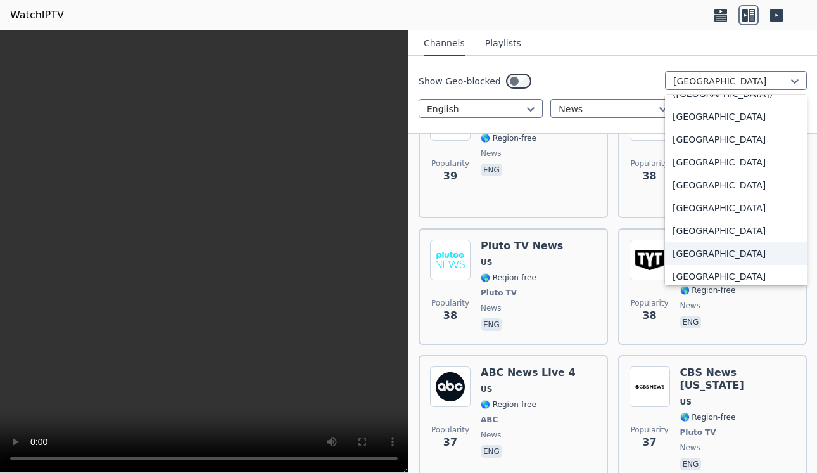
scroll to position [2972, 0]
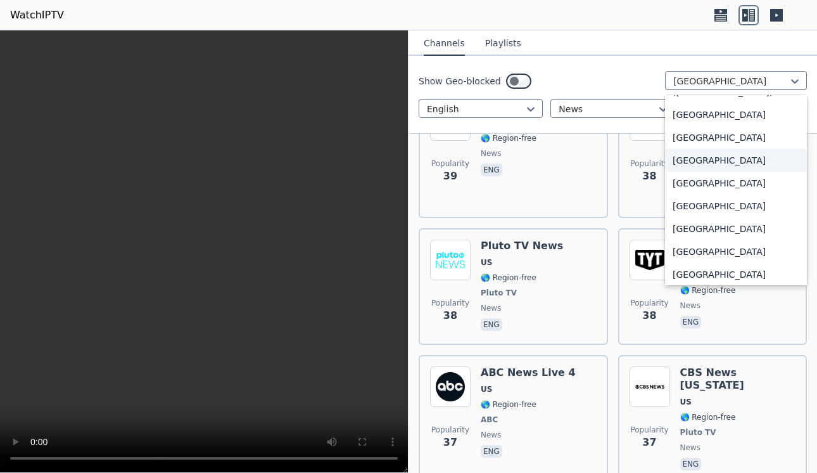
click at [702, 158] on div "[GEOGRAPHIC_DATA]" at bounding box center [736, 160] width 142 height 23
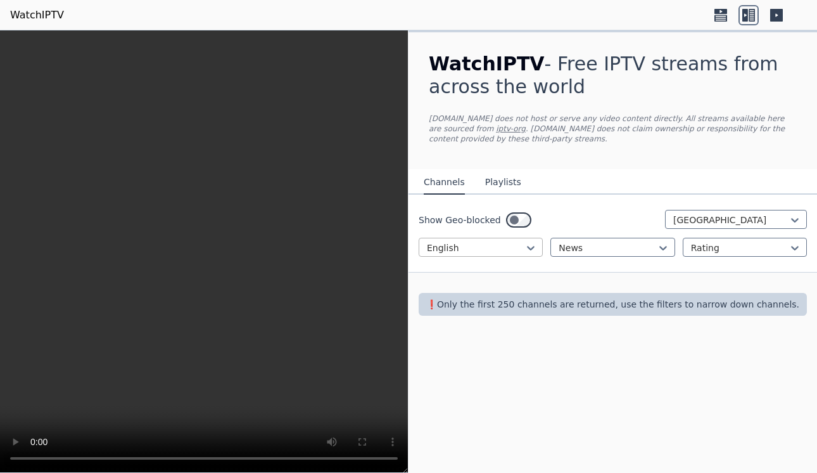
click at [523, 247] on div at bounding box center [476, 247] width 98 height 13
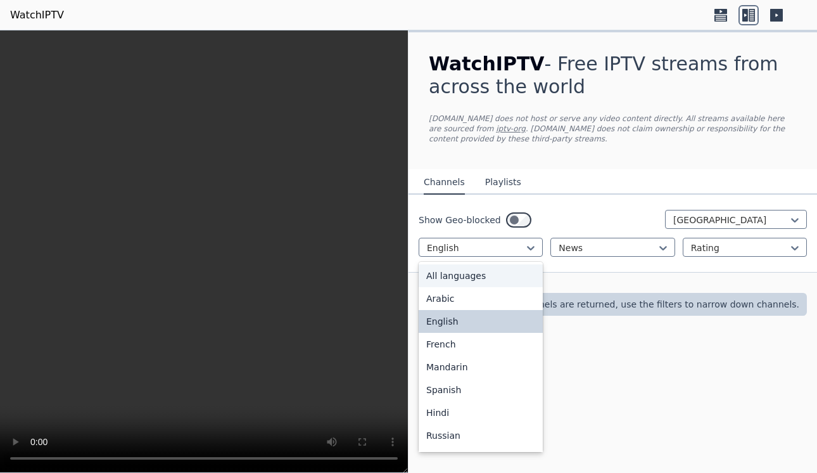
click at [497, 266] on div "All languages" at bounding box center [481, 275] width 124 height 23
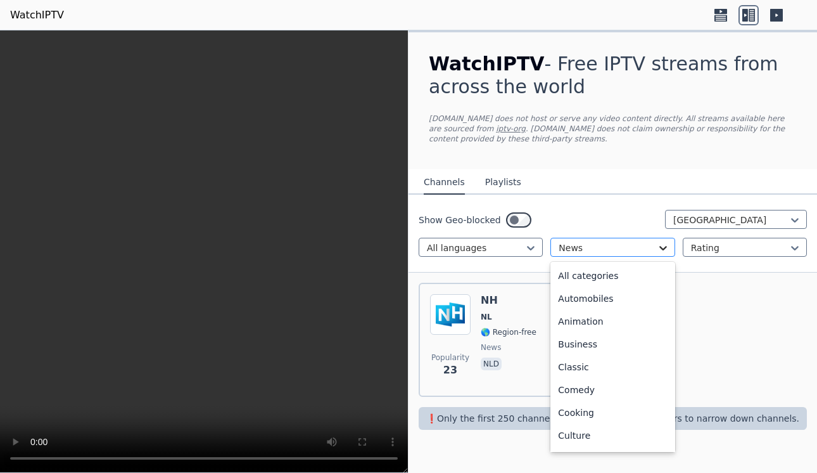
click at [665, 245] on icon at bounding box center [663, 247] width 13 height 13
click at [618, 279] on div "All categories" at bounding box center [612, 275] width 124 height 23
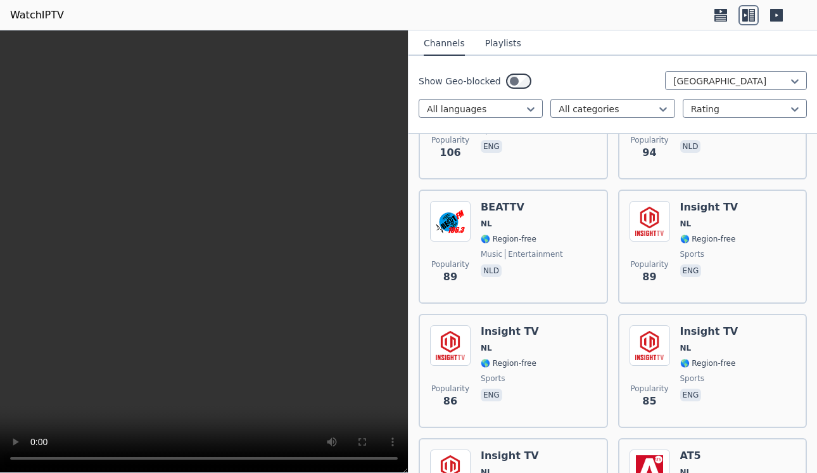
scroll to position [839, 0]
click at [632, 113] on div at bounding box center [608, 109] width 98 height 13
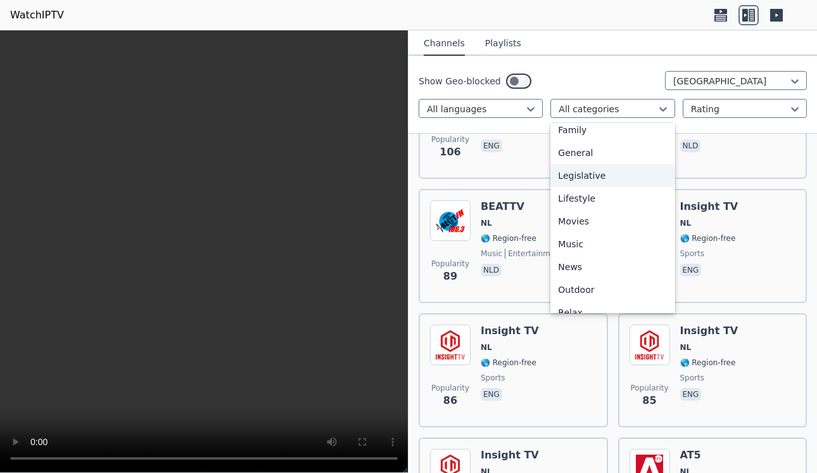
scroll to position [261, 0]
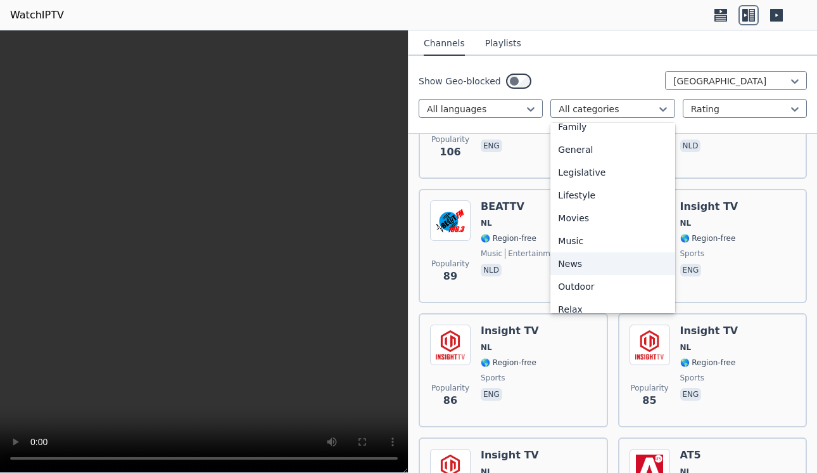
click at [571, 265] on div "News" at bounding box center [612, 263] width 124 height 23
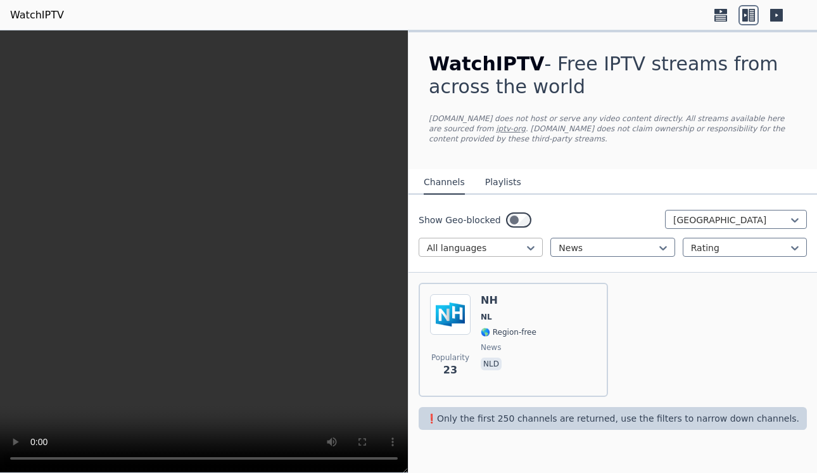
click at [512, 248] on div at bounding box center [476, 247] width 98 height 13
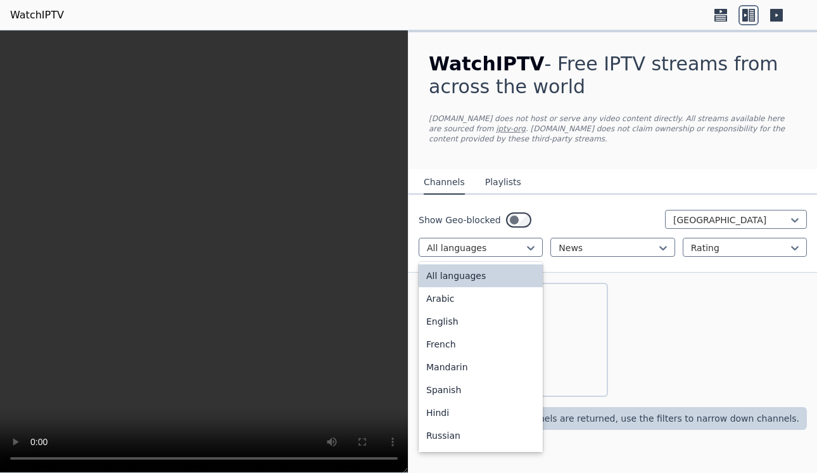
click at [483, 277] on div "All languages" at bounding box center [481, 275] width 124 height 23
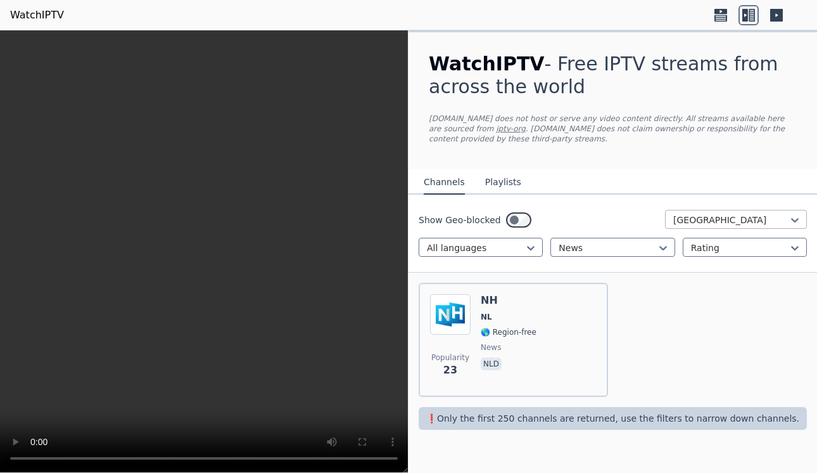
click at [741, 220] on div at bounding box center [730, 219] width 115 height 13
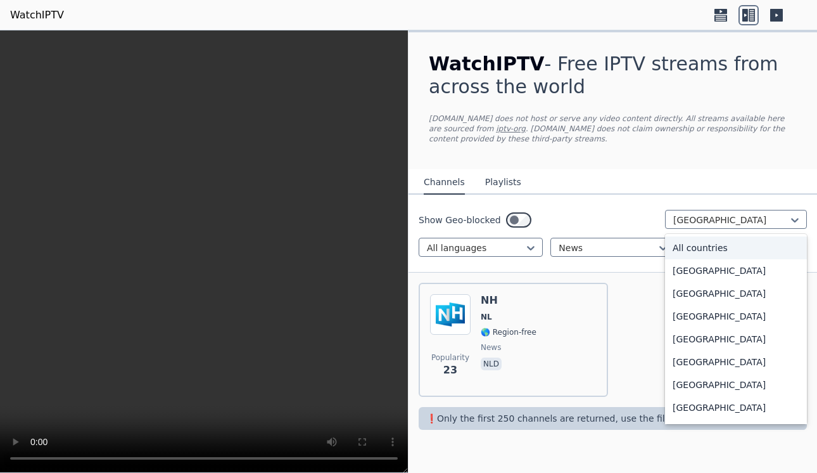
click at [720, 249] on div "All countries" at bounding box center [736, 247] width 142 height 23
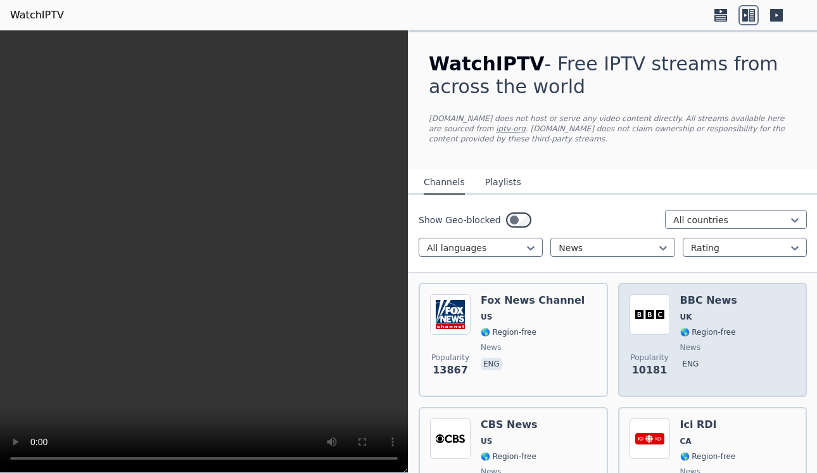
click at [711, 305] on h6 "BBC News" at bounding box center [708, 300] width 57 height 13
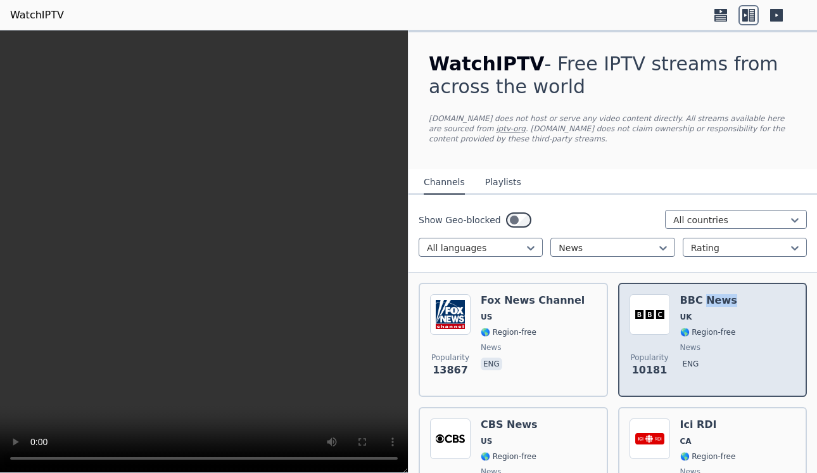
click at [711, 305] on h6 "BBC News" at bounding box center [708, 300] width 57 height 13
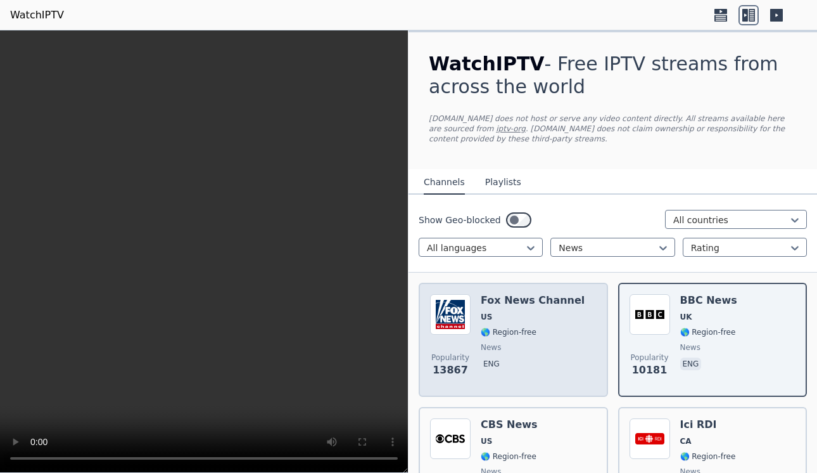
click at [487, 298] on h6 "Fox News Channel" at bounding box center [533, 300] width 104 height 13
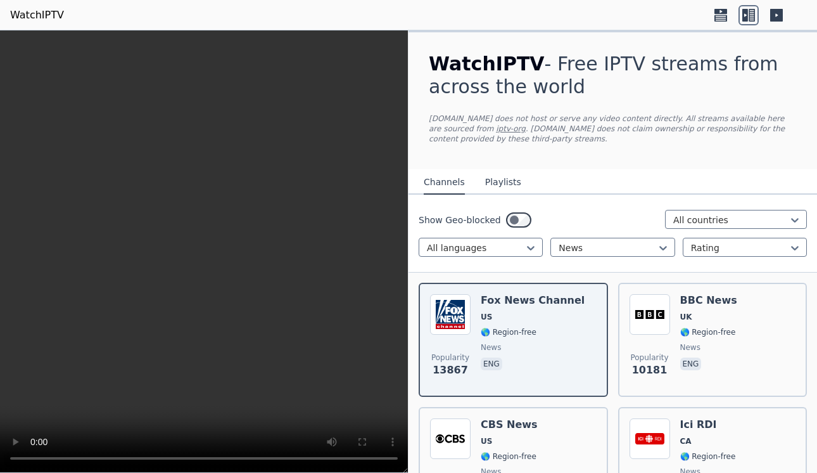
click at [312, 315] on video at bounding box center [204, 251] width 408 height 442
click at [336, 279] on video at bounding box center [204, 251] width 408 height 442
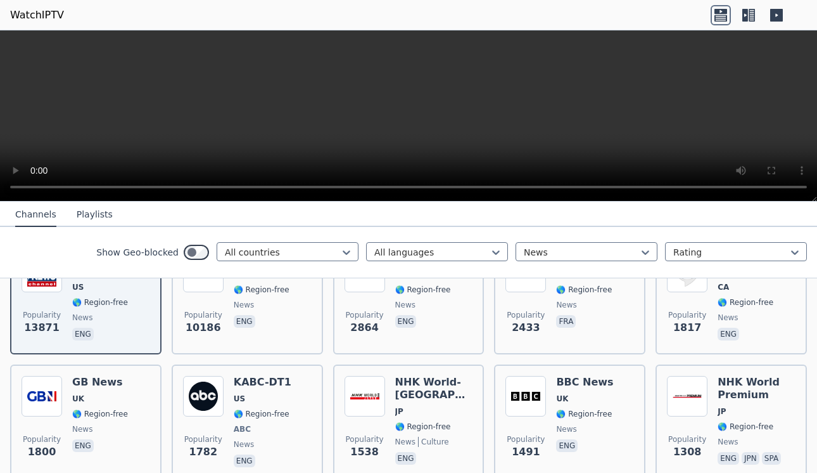
scroll to position [183, 0]
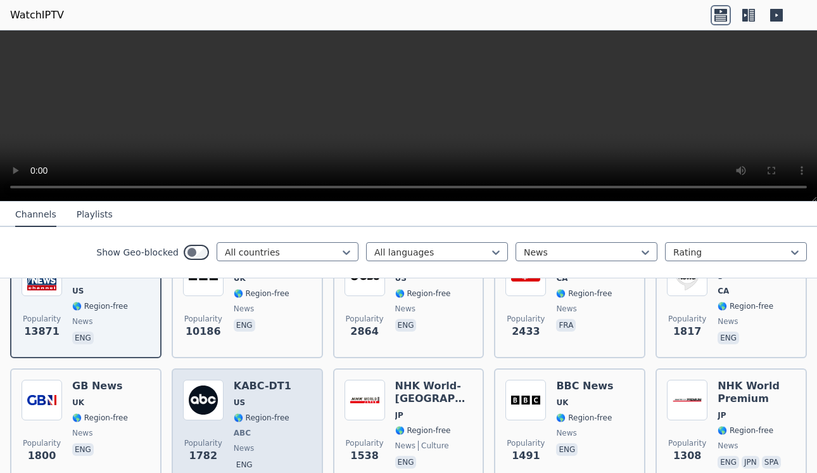
click at [217, 409] on img at bounding box center [203, 399] width 41 height 41
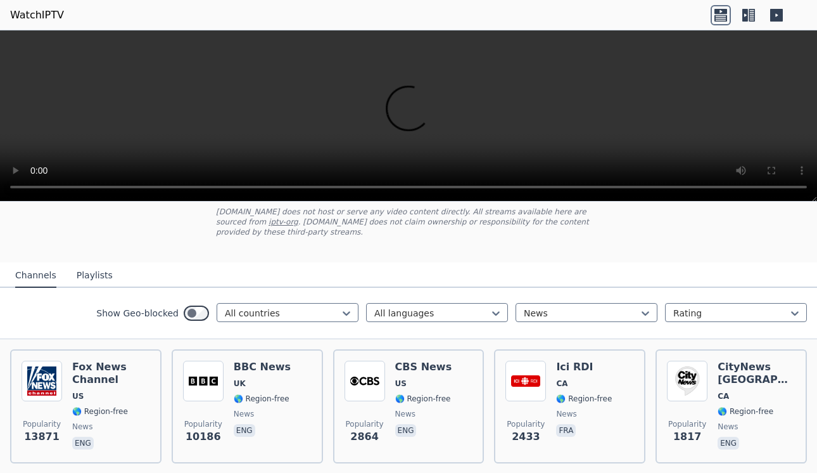
scroll to position [74, 0]
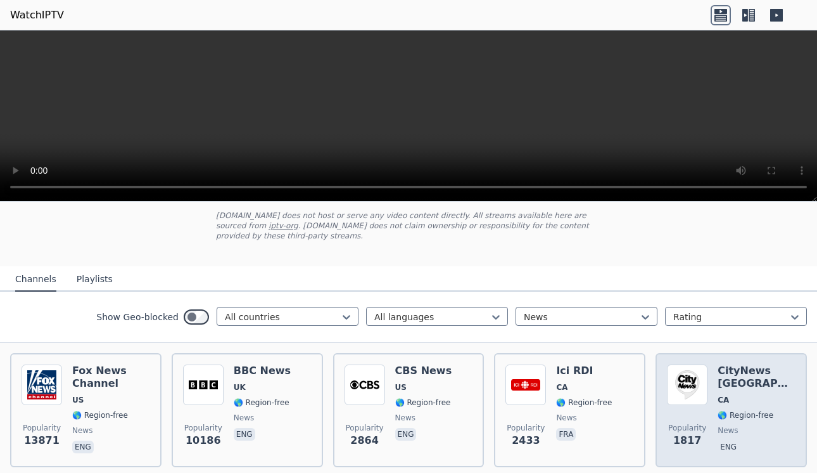
click at [736, 375] on h6 "CityNews [GEOGRAPHIC_DATA]" at bounding box center [757, 376] width 78 height 25
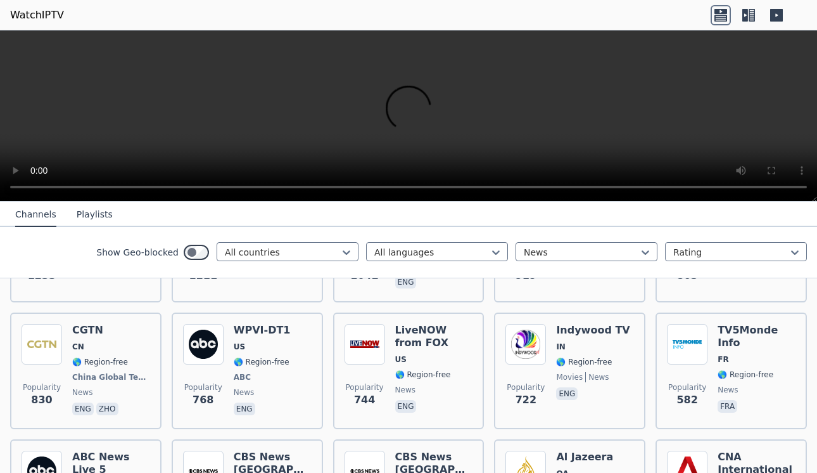
scroll to position [493, 0]
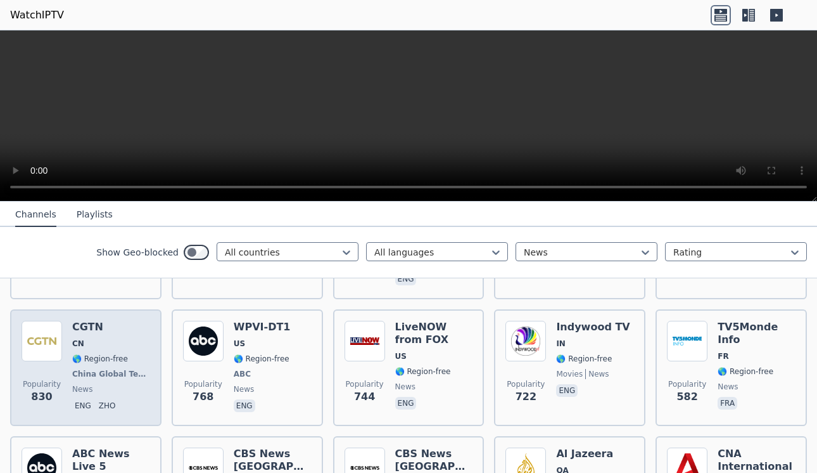
click at [131, 347] on span "CN" at bounding box center [111, 343] width 78 height 10
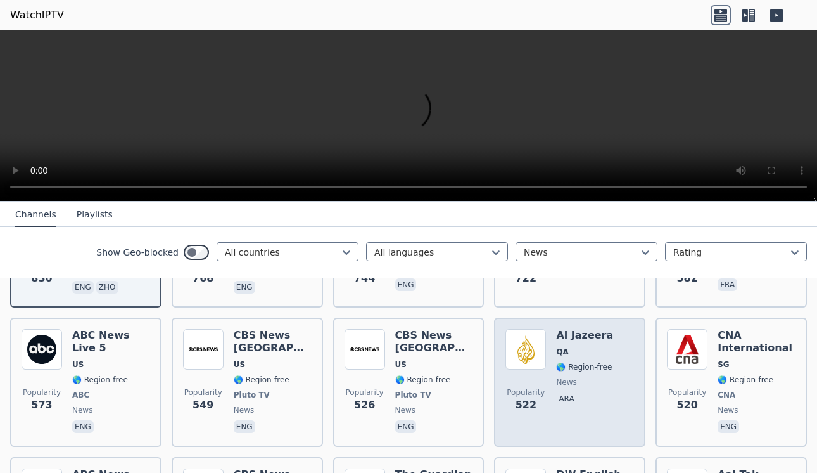
scroll to position [615, 0]
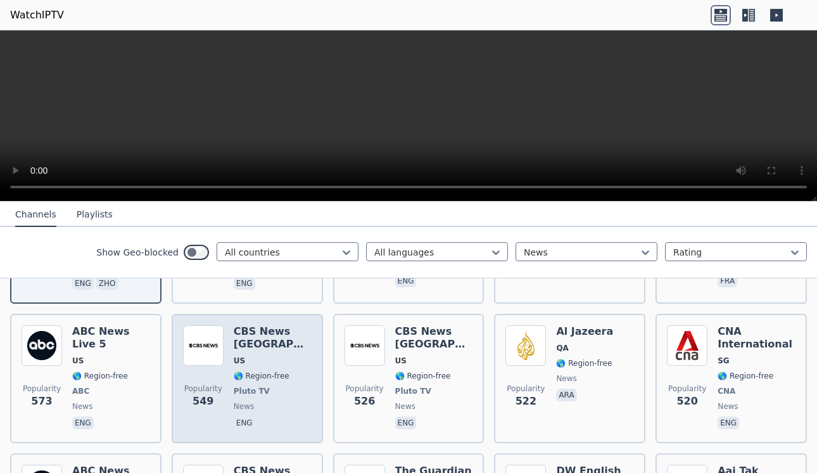
click at [258, 341] on h6 "CBS News [GEOGRAPHIC_DATA]" at bounding box center [273, 337] width 78 height 25
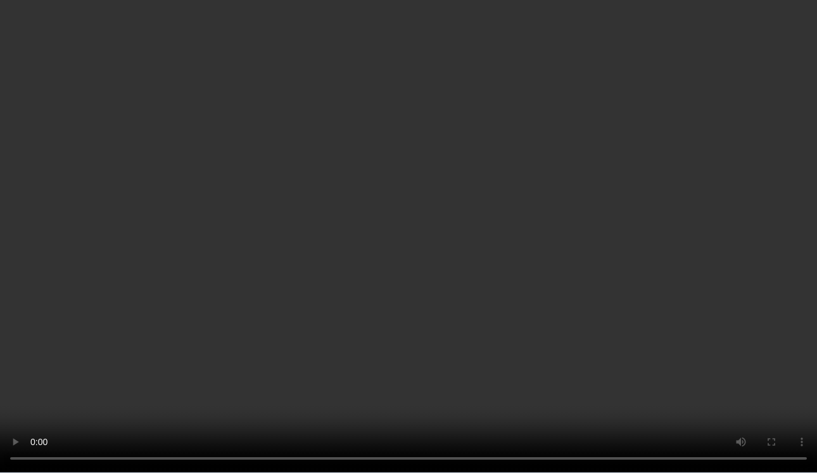
scroll to position [1169, 0]
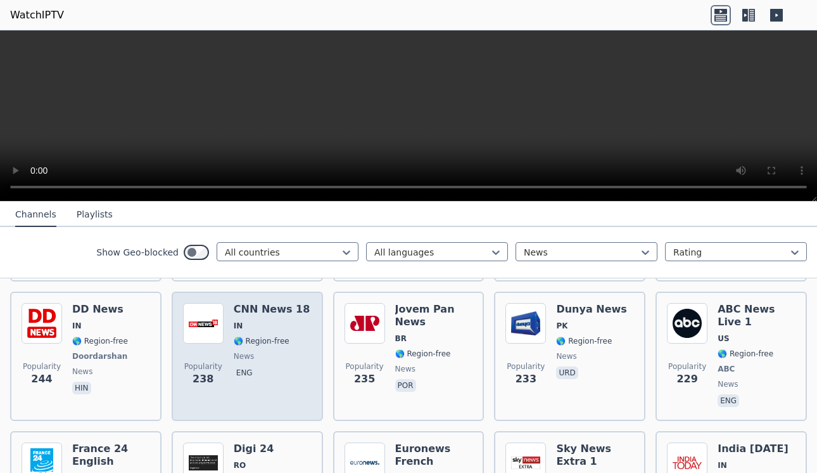
click at [240, 312] on h6 "CNN News 18" at bounding box center [272, 309] width 76 height 13
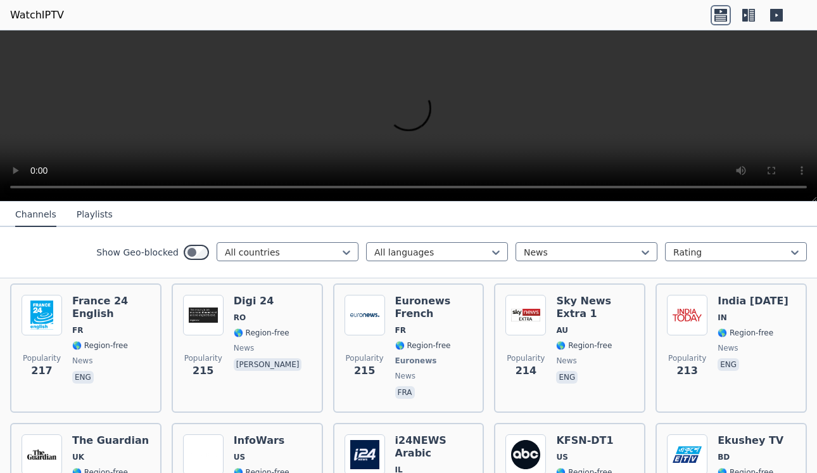
scroll to position [1318, 0]
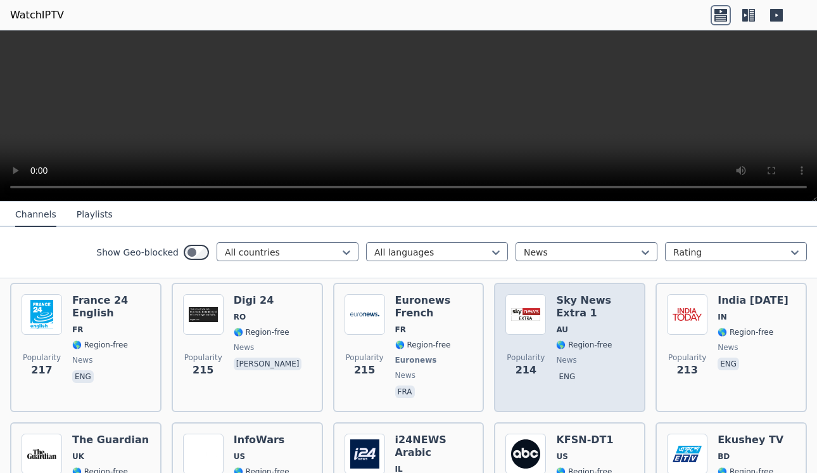
click at [580, 307] on h6 "Sky News Extra 1" at bounding box center [595, 306] width 78 height 25
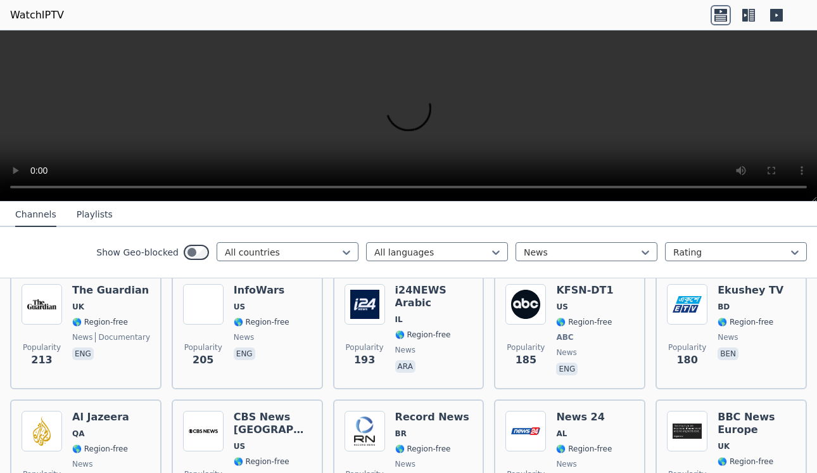
scroll to position [1476, 0]
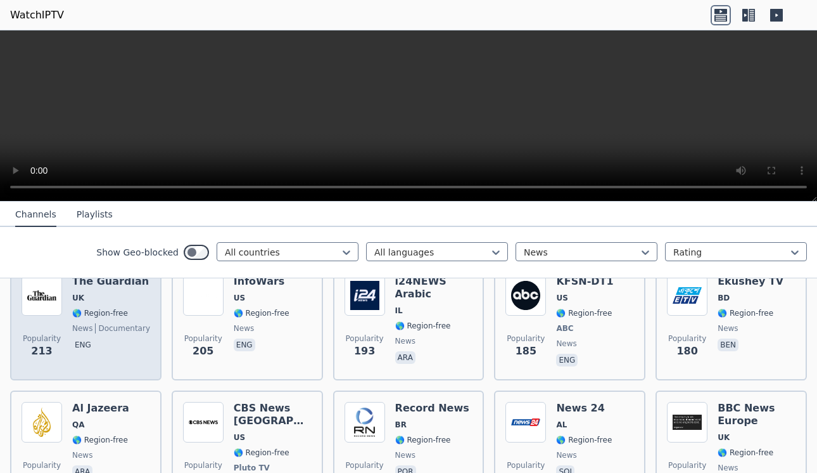
click at [73, 324] on span "news" at bounding box center [82, 328] width 20 height 10
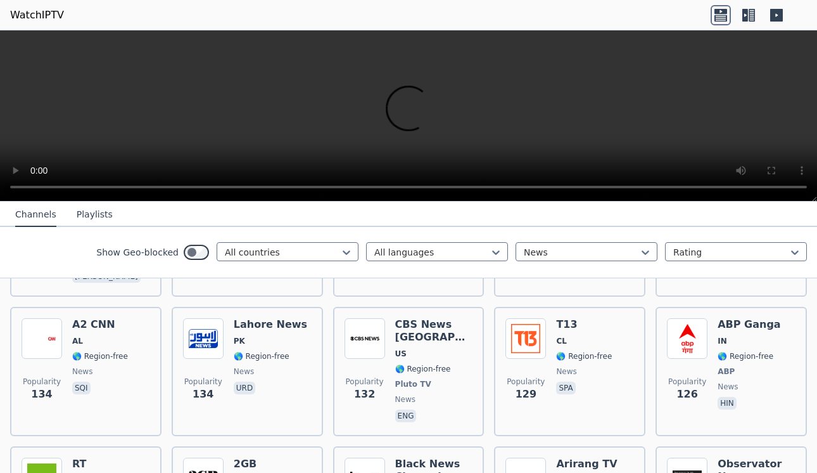
scroll to position [2096, 0]
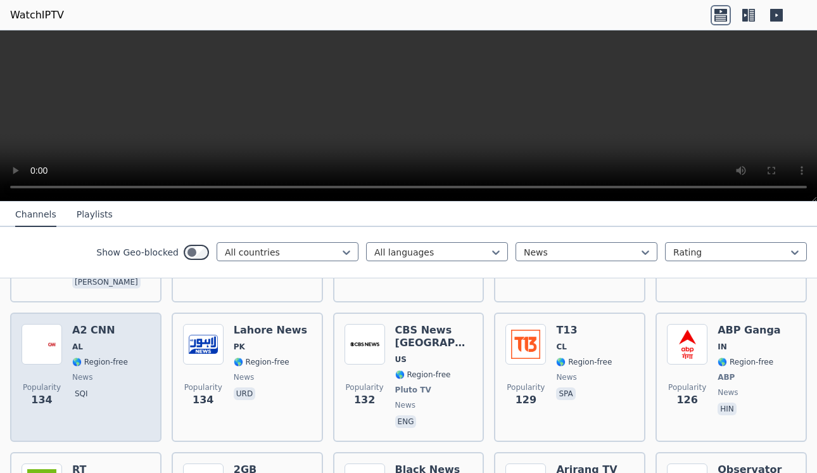
click at [107, 324] on h6 "A2 CNN" at bounding box center [100, 330] width 56 height 13
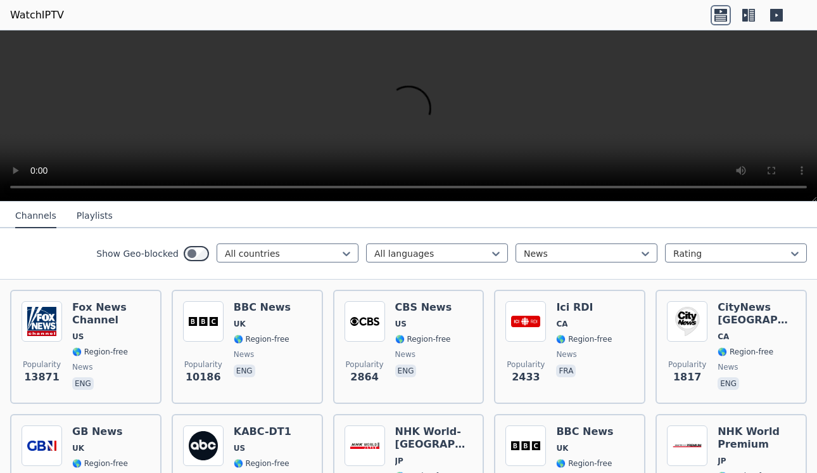
scroll to position [139, 0]
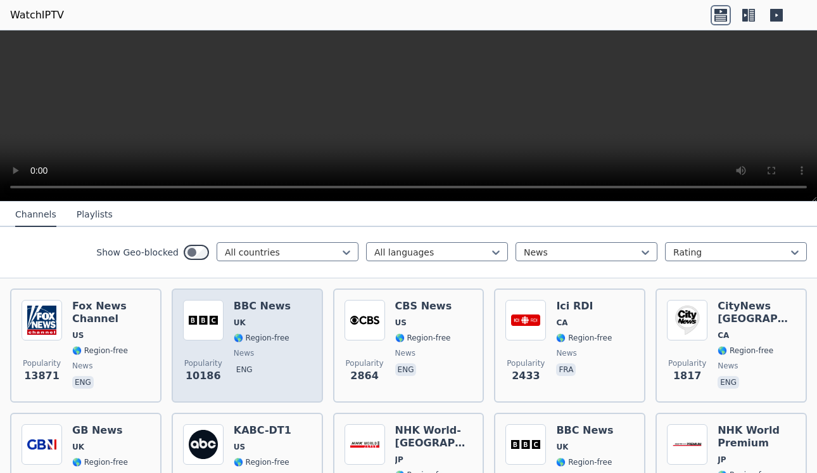
click at [240, 315] on div "BBC News UK 🌎 Region-free news eng" at bounding box center [262, 345] width 57 height 91
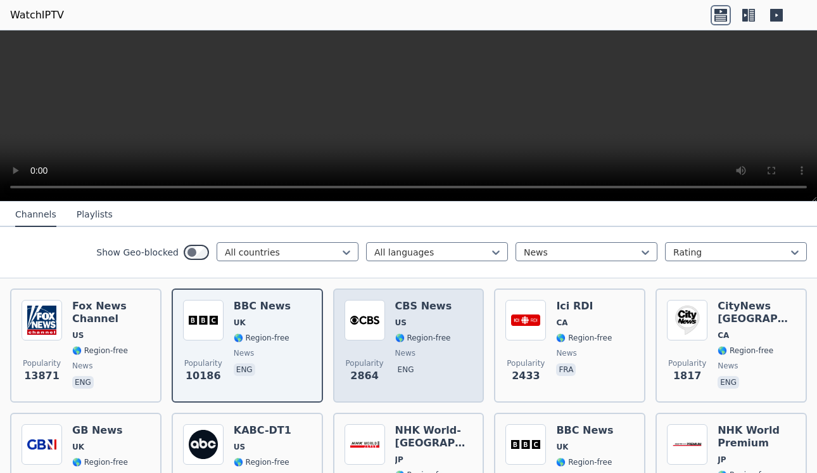
click at [404, 321] on span "US" at bounding box center [423, 322] width 57 height 10
